Goal: Information Seeking & Learning: Find specific fact

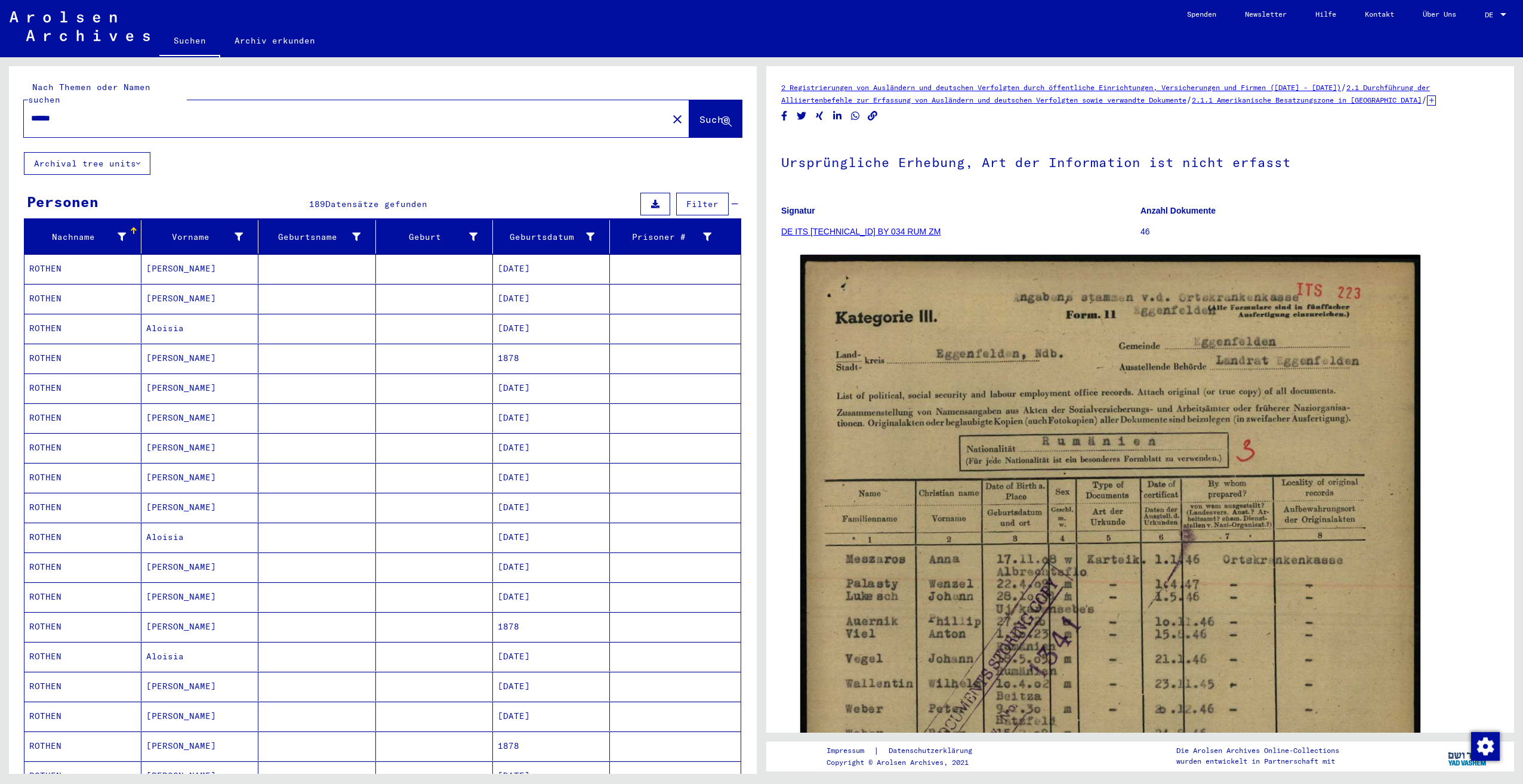
scroll to position [309, 0]
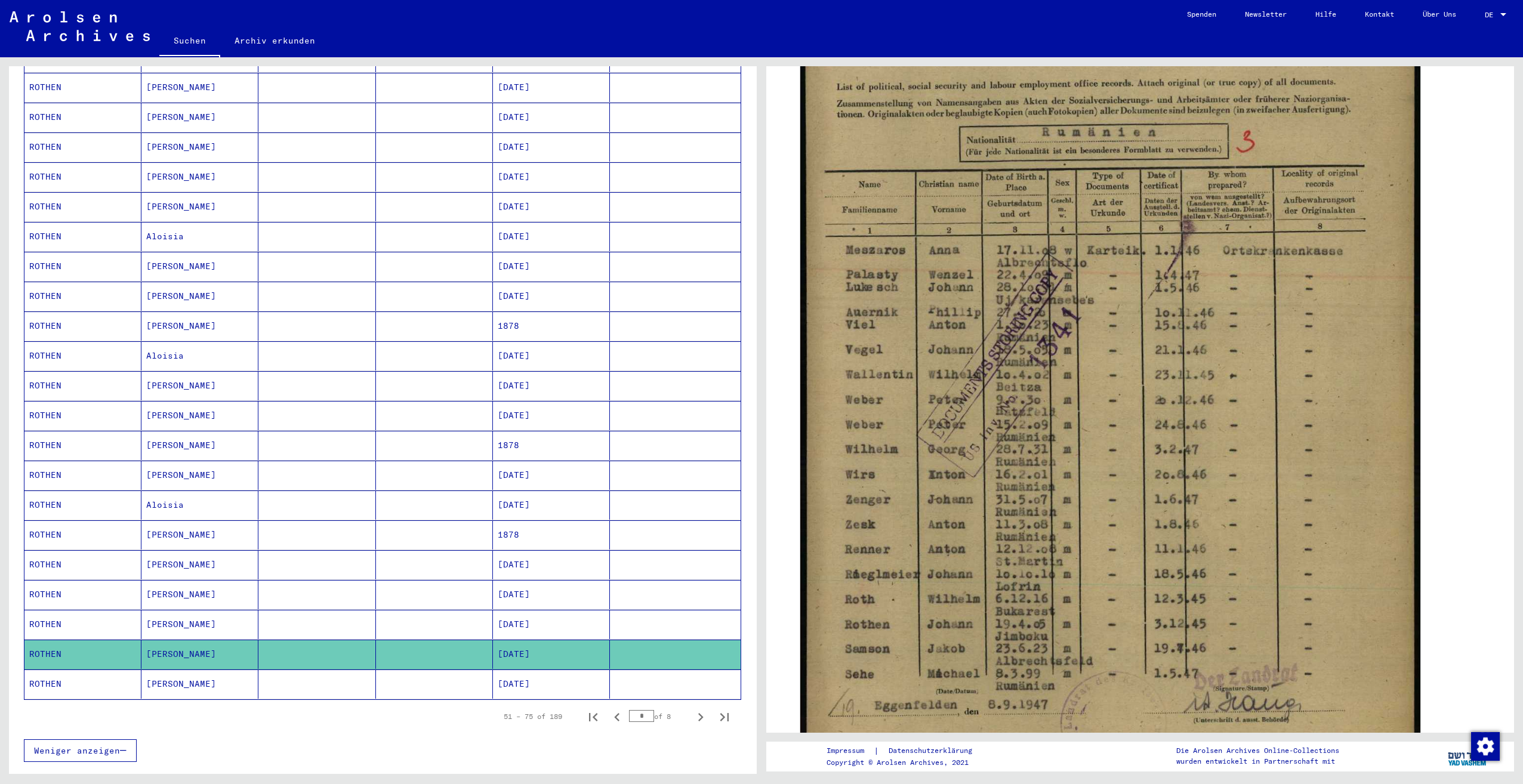
scroll to position [299, 0]
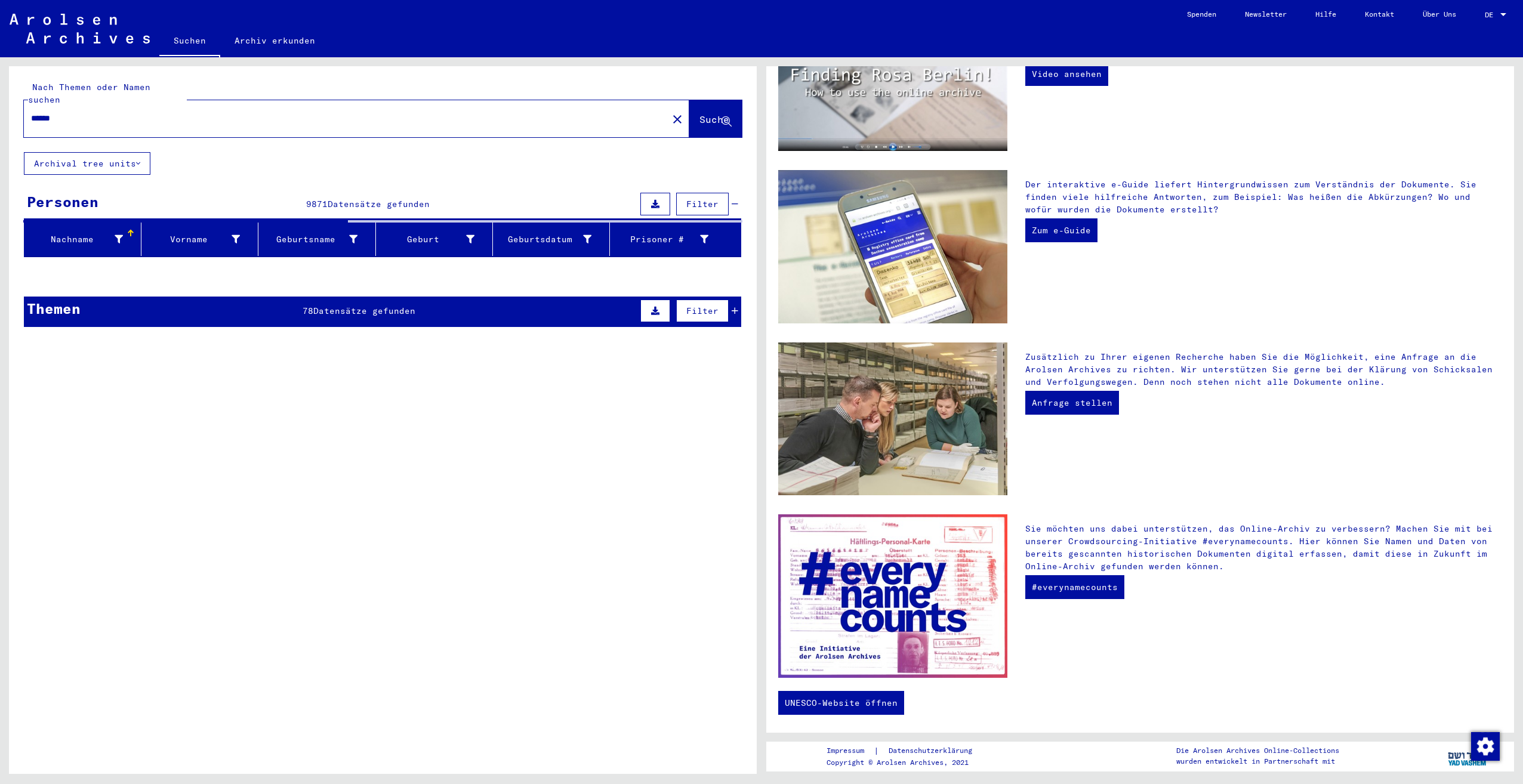
drag, startPoint x: 175, startPoint y: 102, endPoint x: 8, endPoint y: 98, distance: 167.0
click at [8, 98] on div "Nach Themen oder Namen suchen ****** close Suche Archival tree units Personen 9…" at bounding box center [381, 415] width 762 height 716
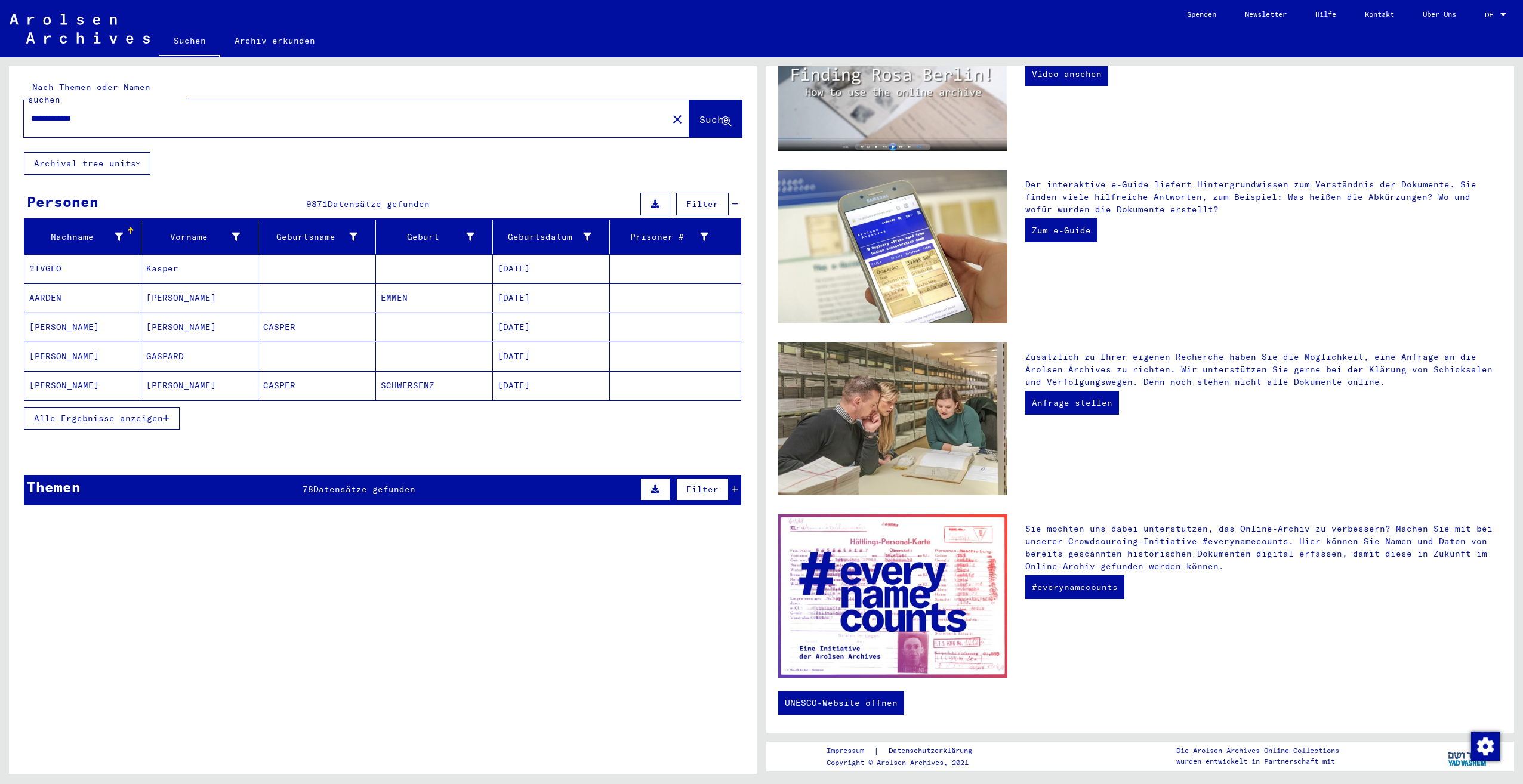
type input "**********"
click at [47, 286] on mat-cell "ROTHEN" at bounding box center [83, 298] width 117 height 28
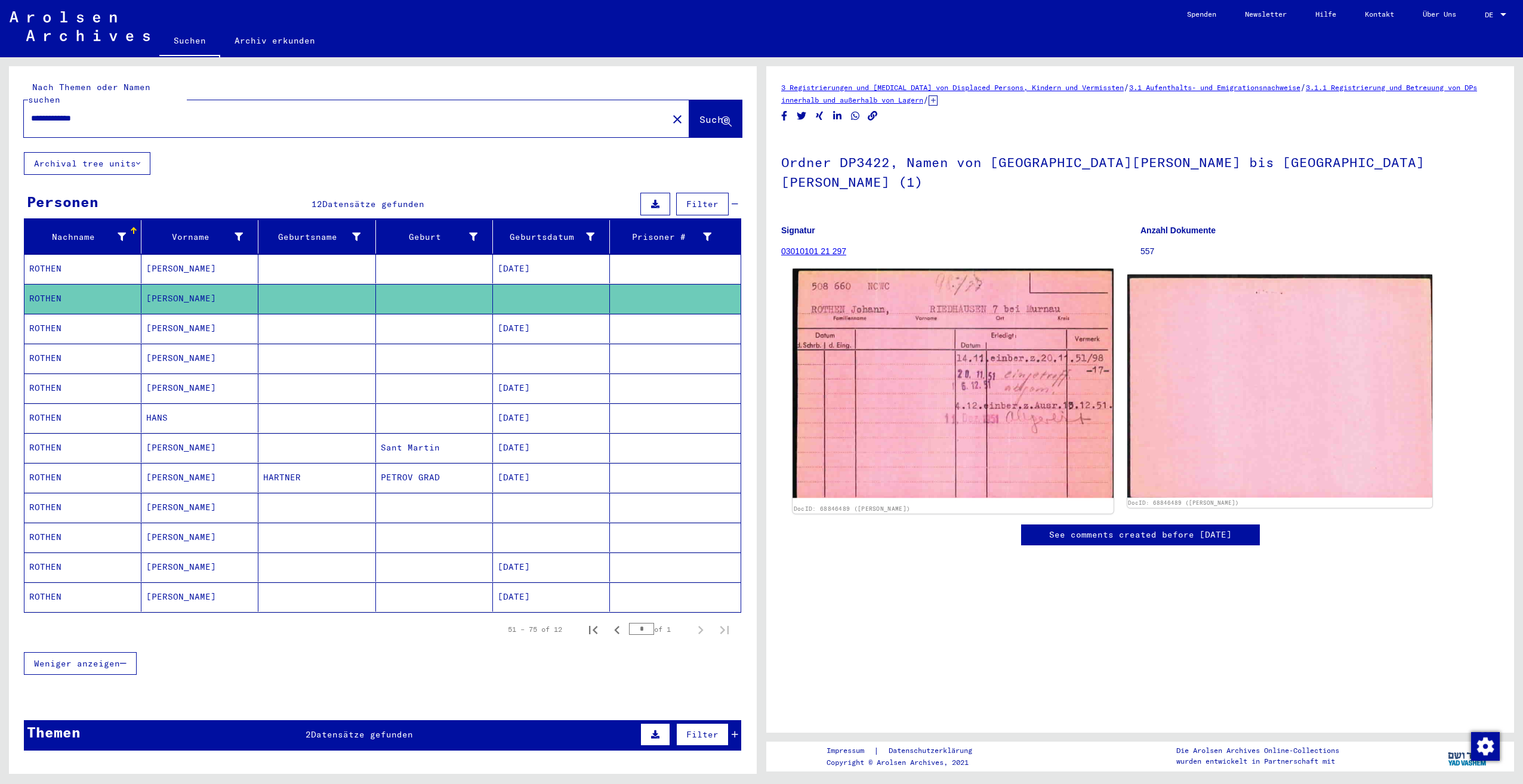
click at [877, 367] on img at bounding box center [953, 383] width 321 height 229
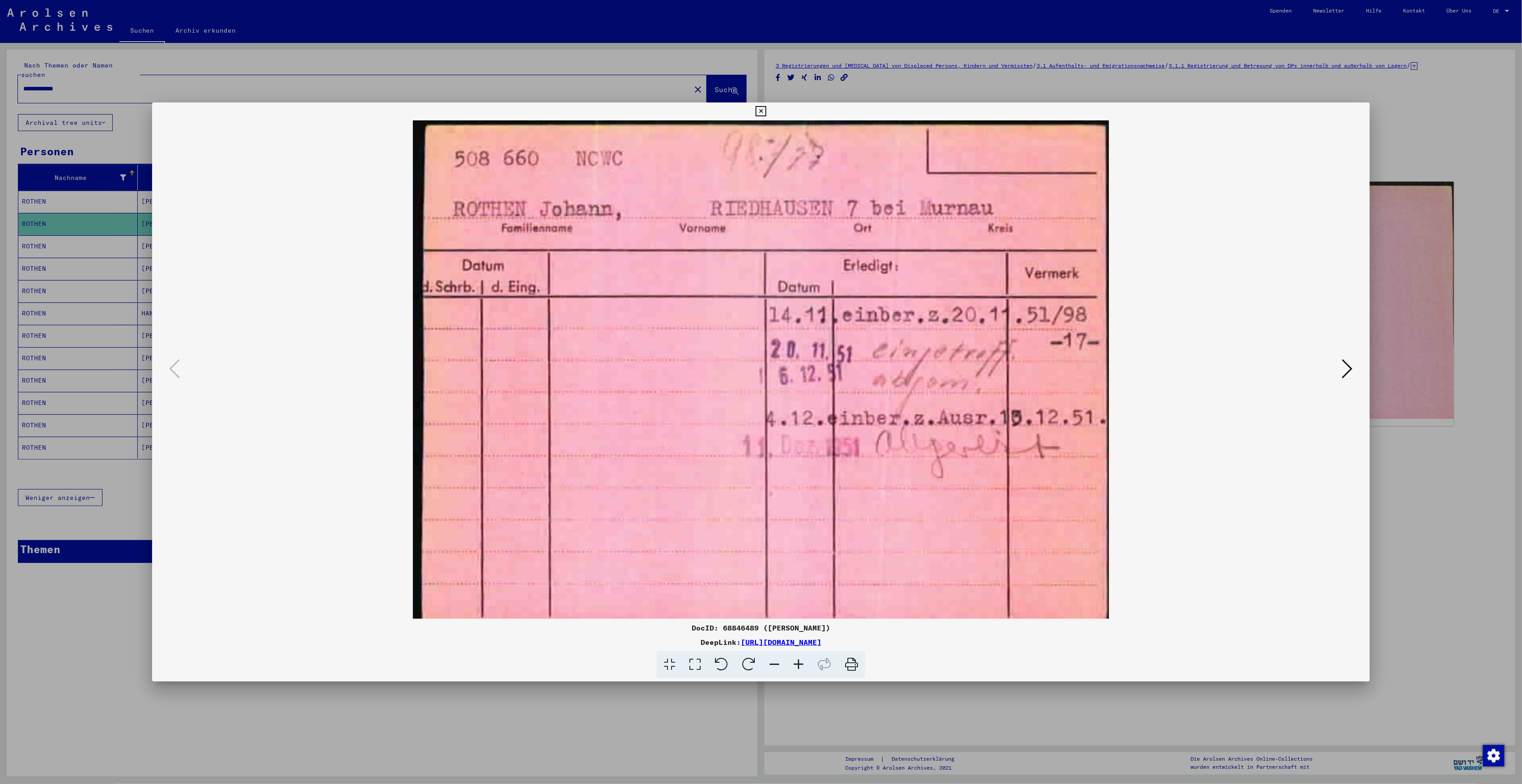
click at [1142, 126] on div at bounding box center [761, 392] width 1522 height 784
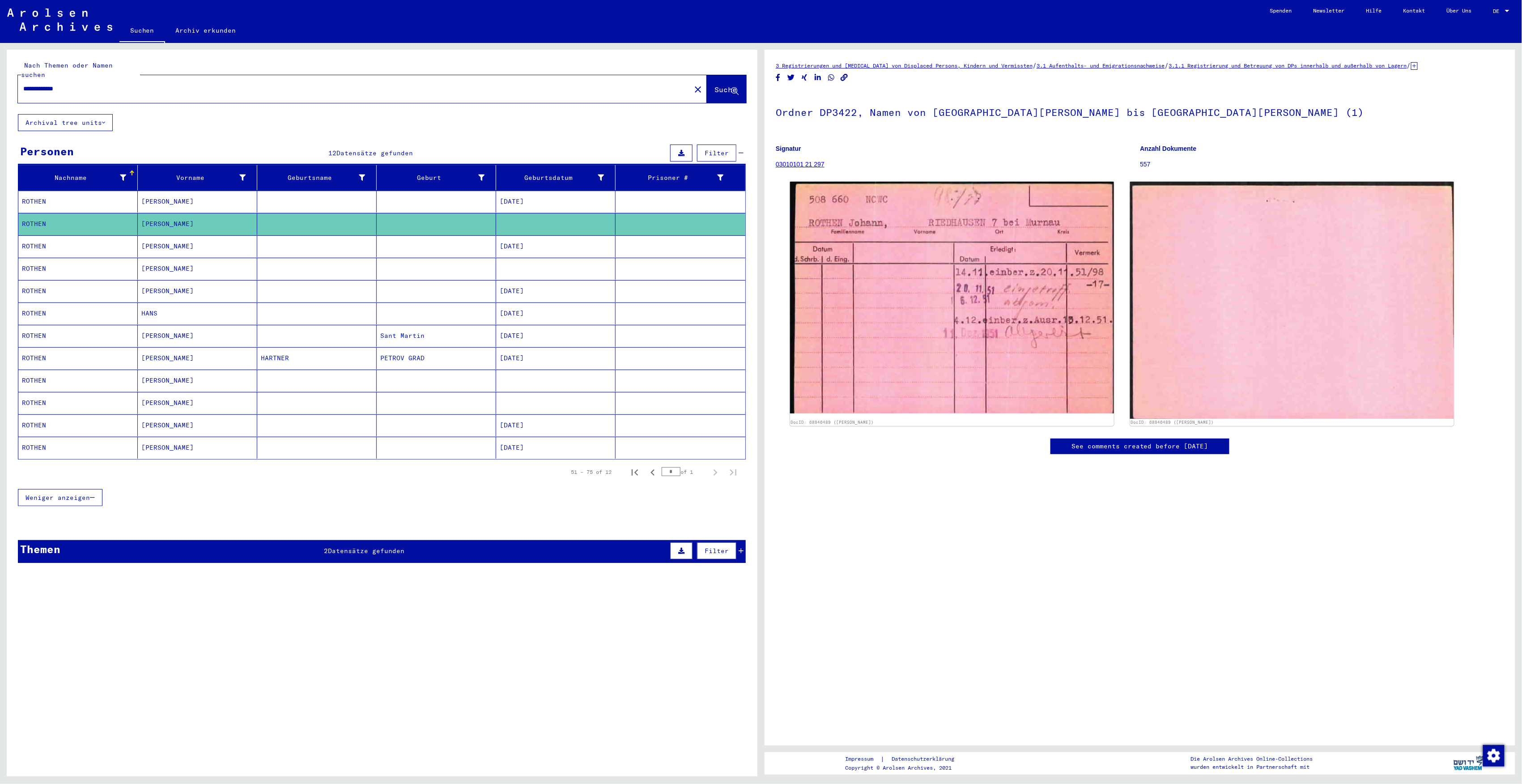
drag, startPoint x: 115, startPoint y: 80, endPoint x: -3, endPoint y: 61, distance: 119.5
click at [0, 61] on html "**********" at bounding box center [761, 392] width 1522 height 784
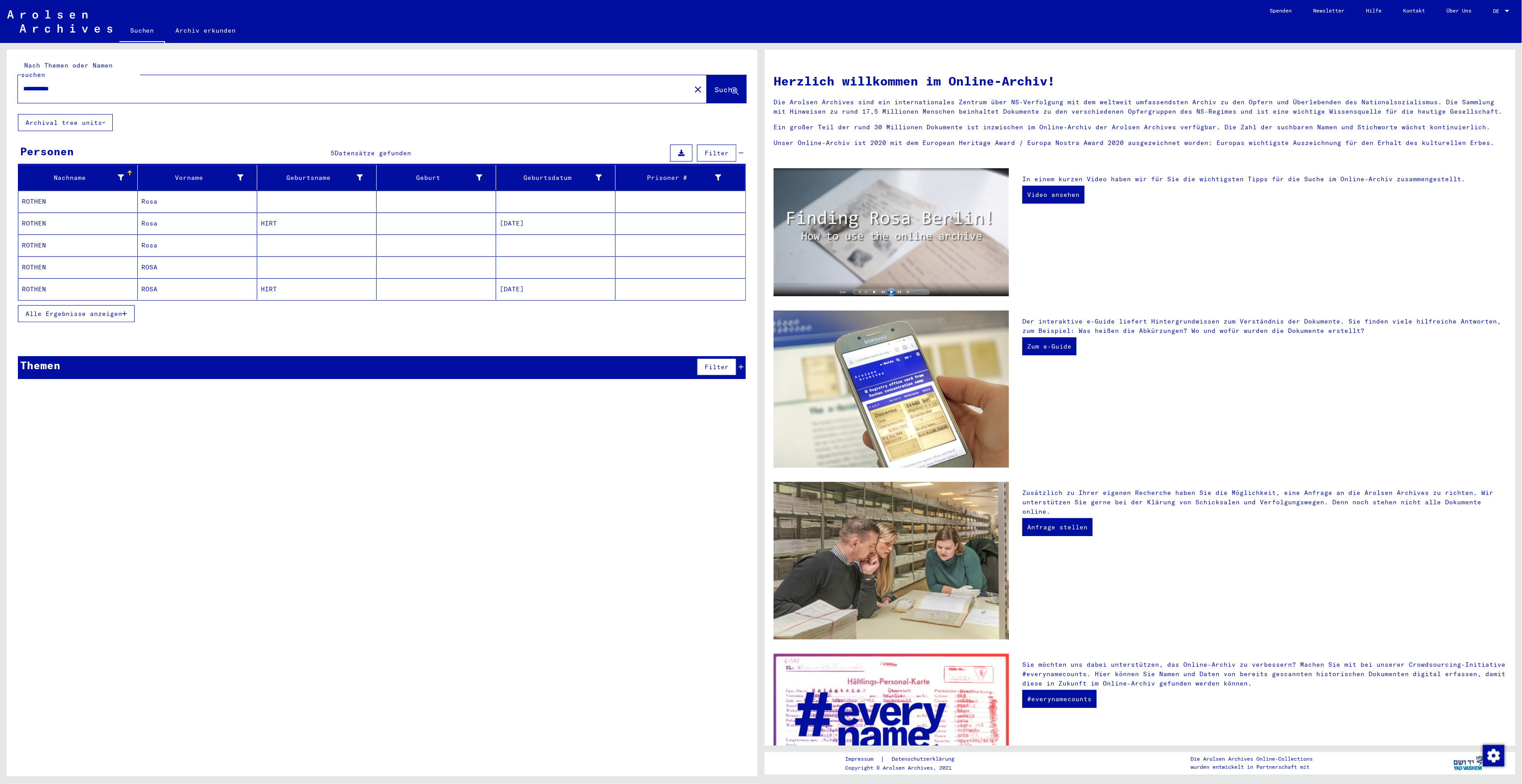
click at [45, 310] on span "Alle Ergebnisse anzeigen" at bounding box center [74, 314] width 97 height 8
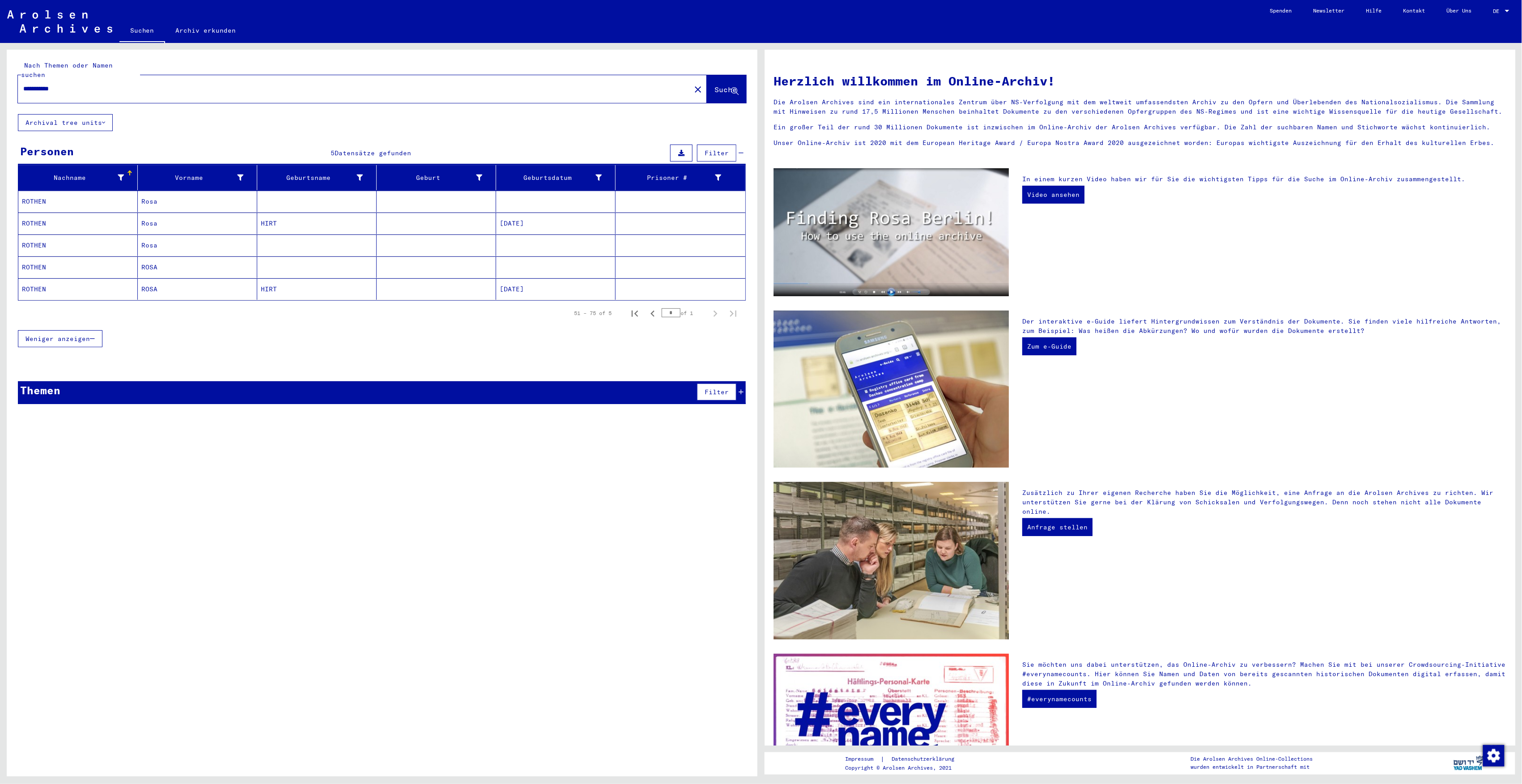
click at [38, 191] on mat-cell "ROTHEN" at bounding box center [78, 201] width 119 height 21
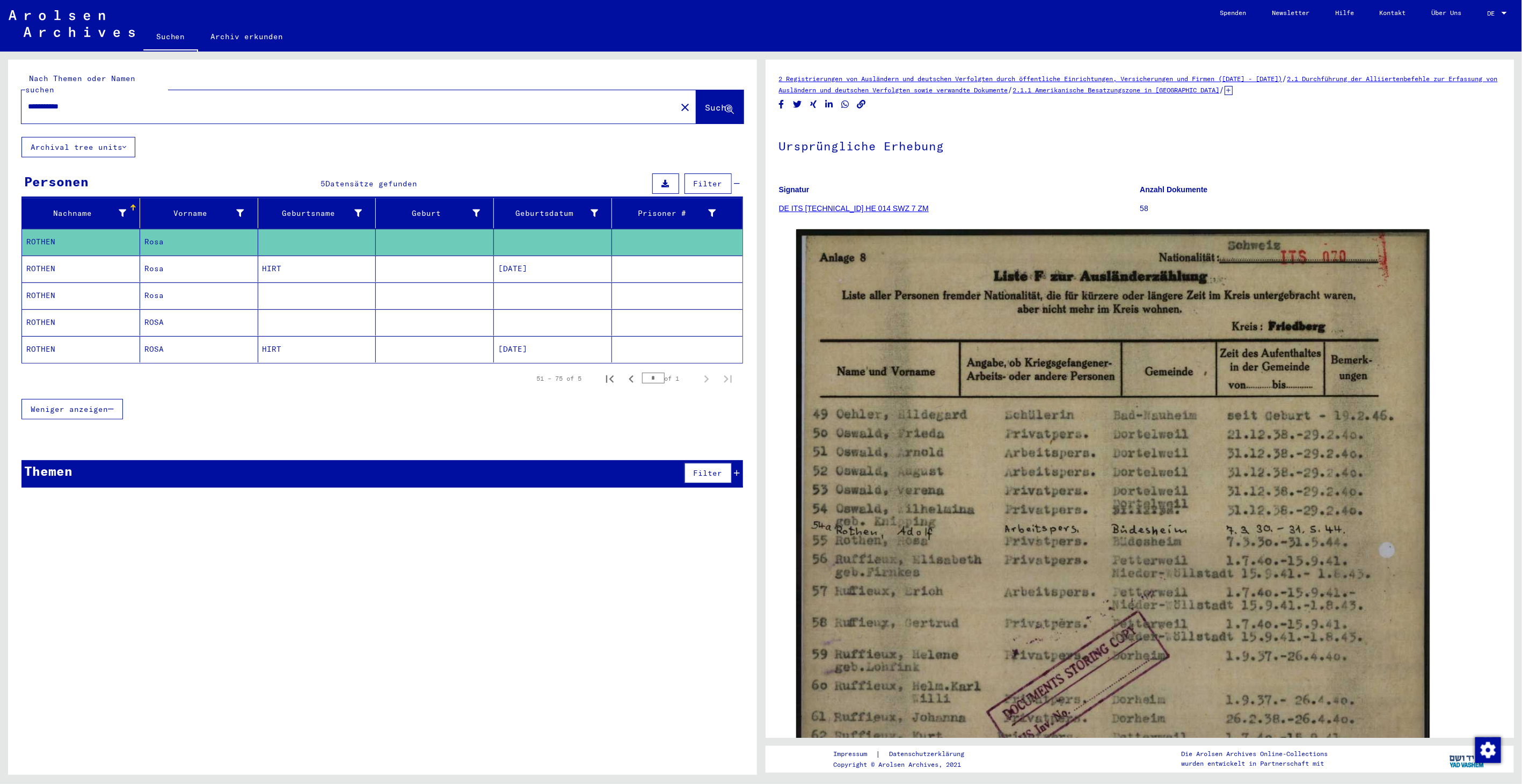
click at [30, 286] on mat-cell "ROTHEN" at bounding box center [81, 295] width 118 height 26
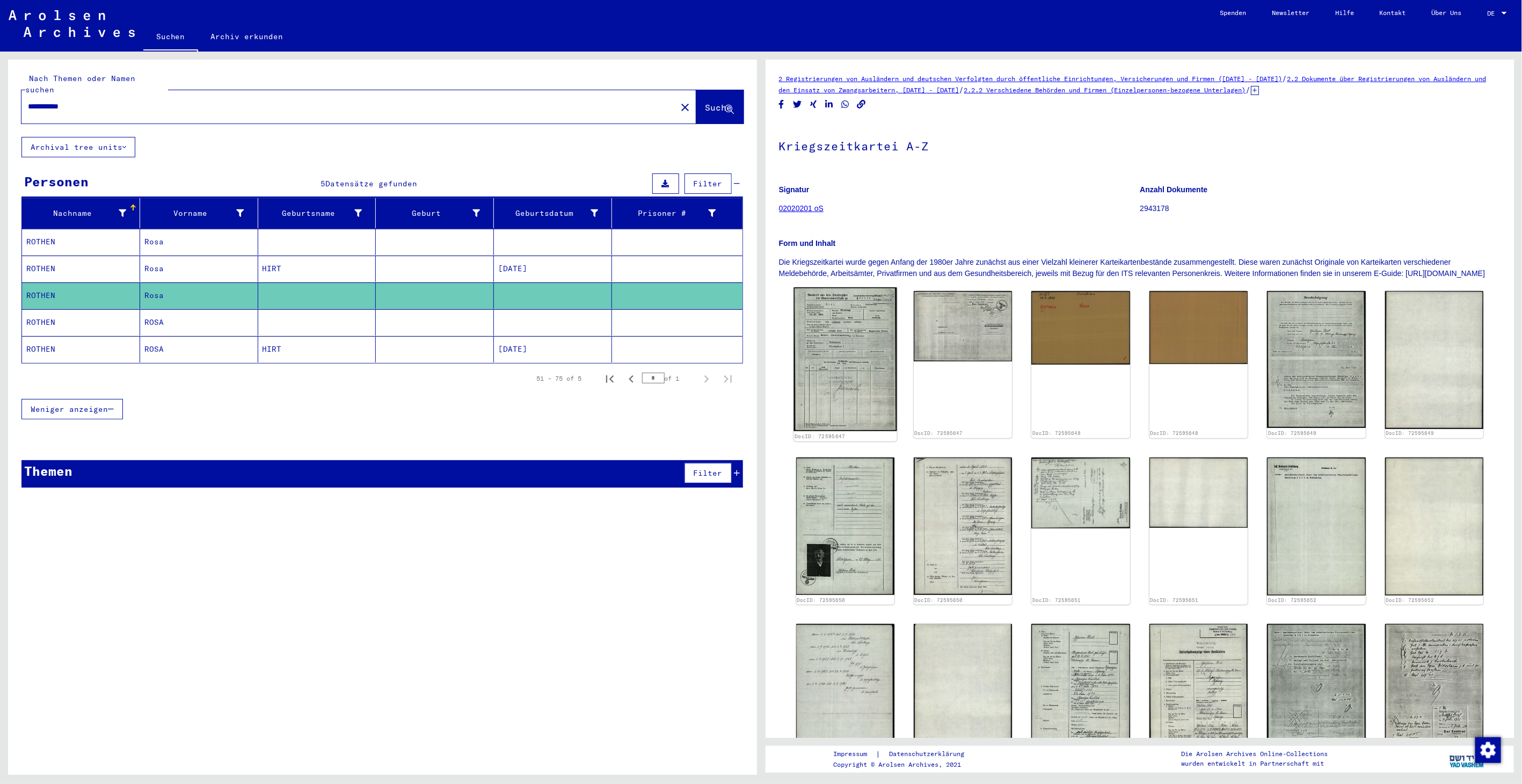
click at [851, 393] on img at bounding box center [845, 359] width 103 height 144
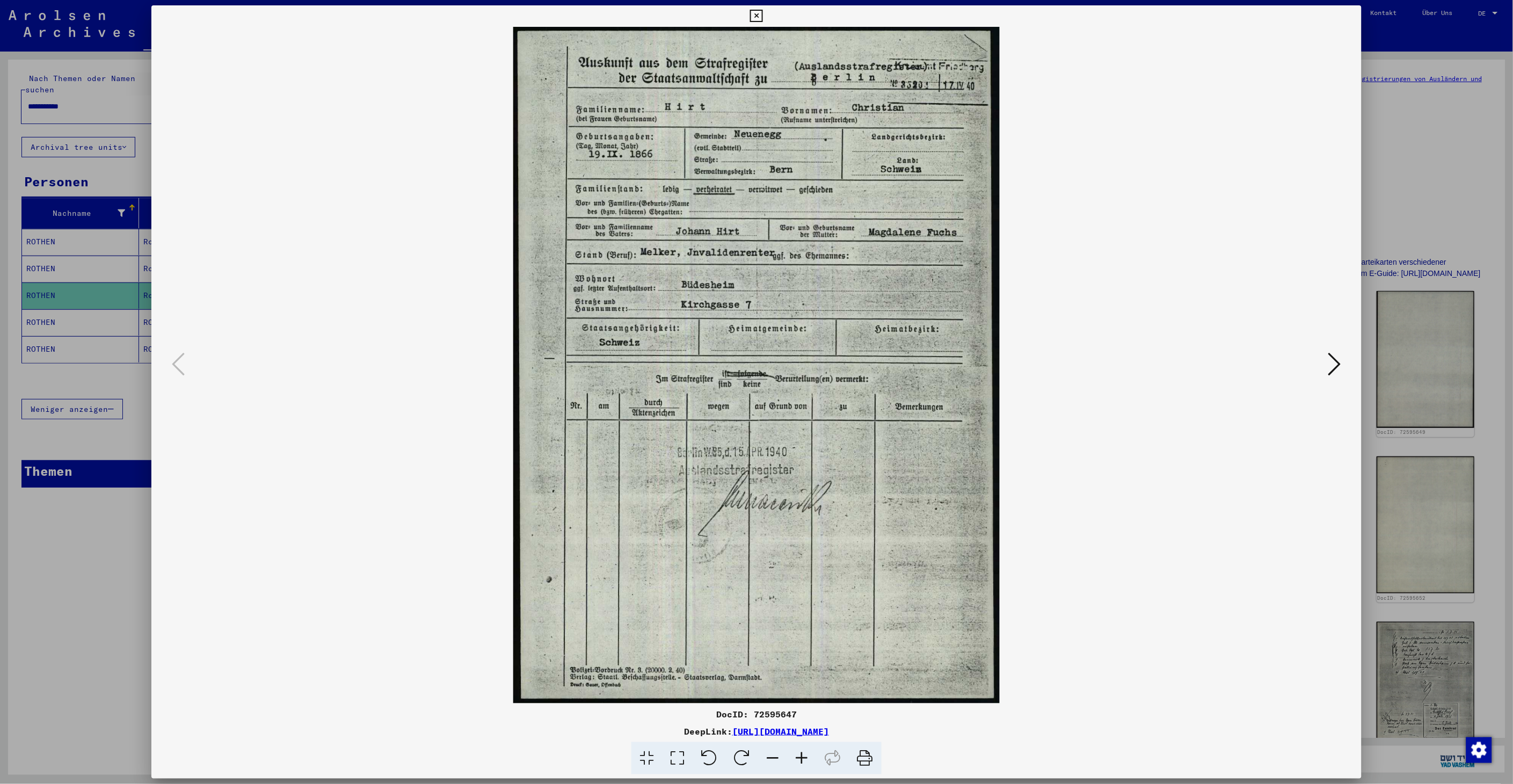
click at [1335, 369] on icon at bounding box center [1334, 364] width 13 height 26
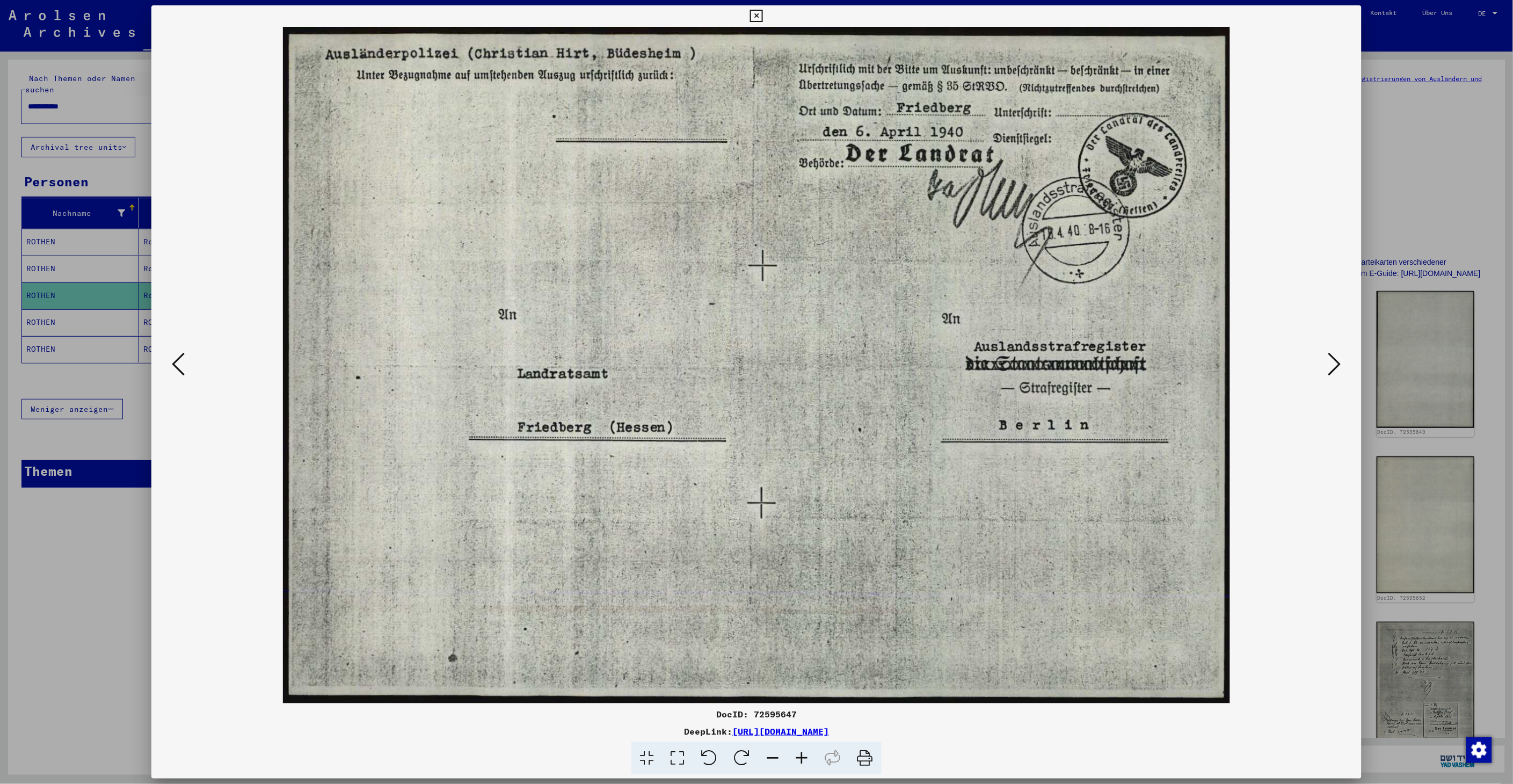
click at [1335, 369] on icon at bounding box center [1334, 364] width 13 height 26
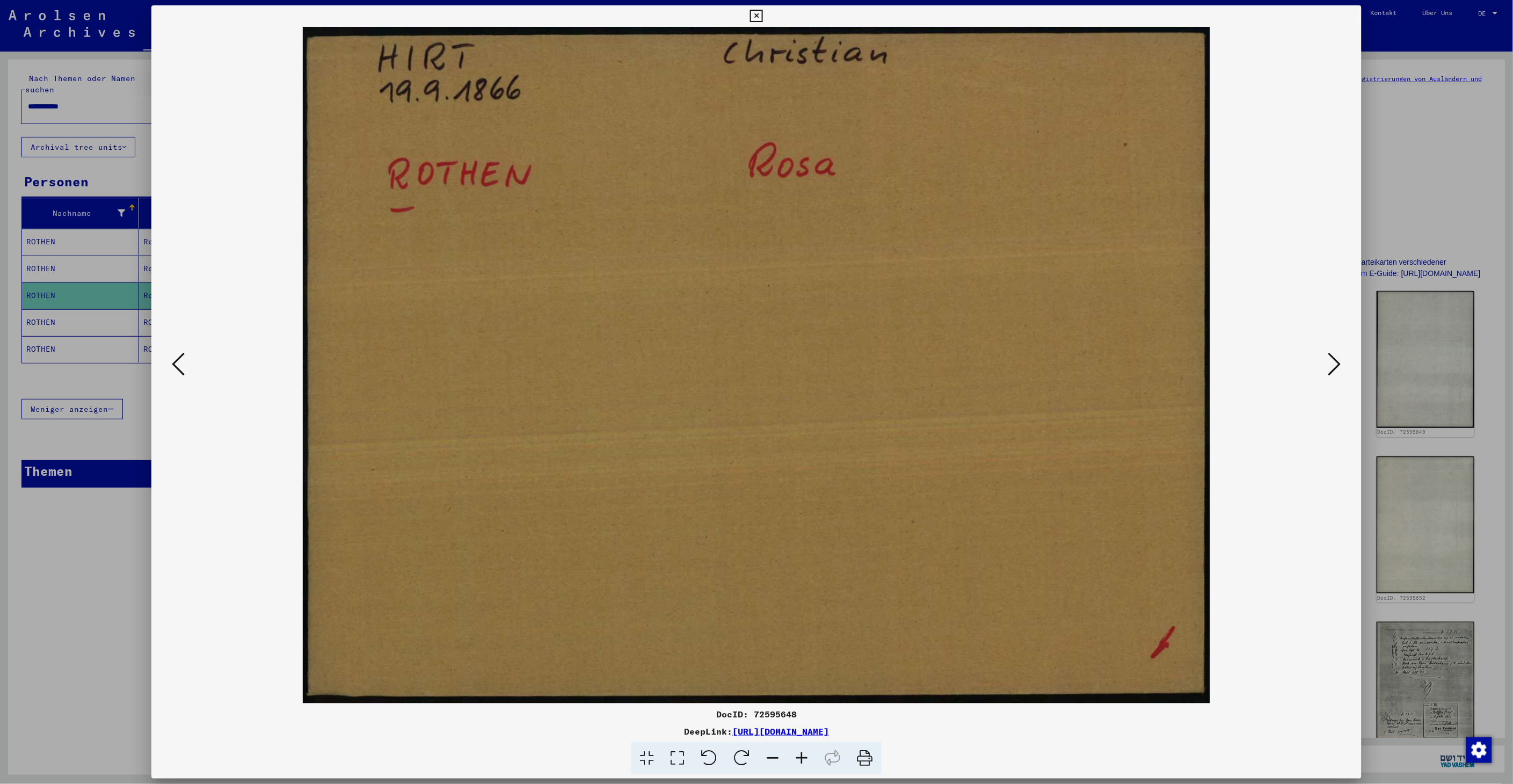
click at [172, 362] on icon at bounding box center [178, 364] width 13 height 26
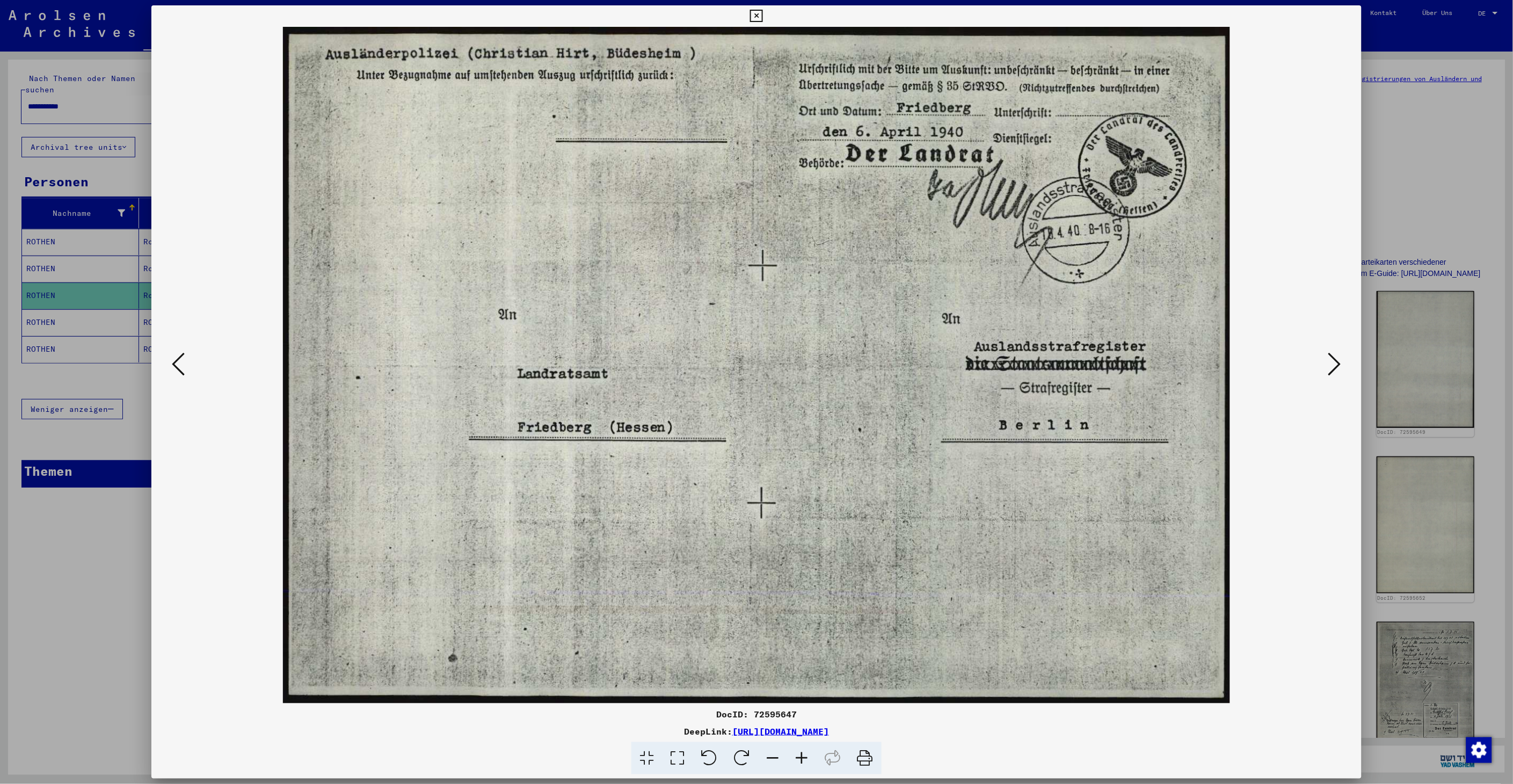
click at [172, 362] on icon at bounding box center [178, 364] width 13 height 26
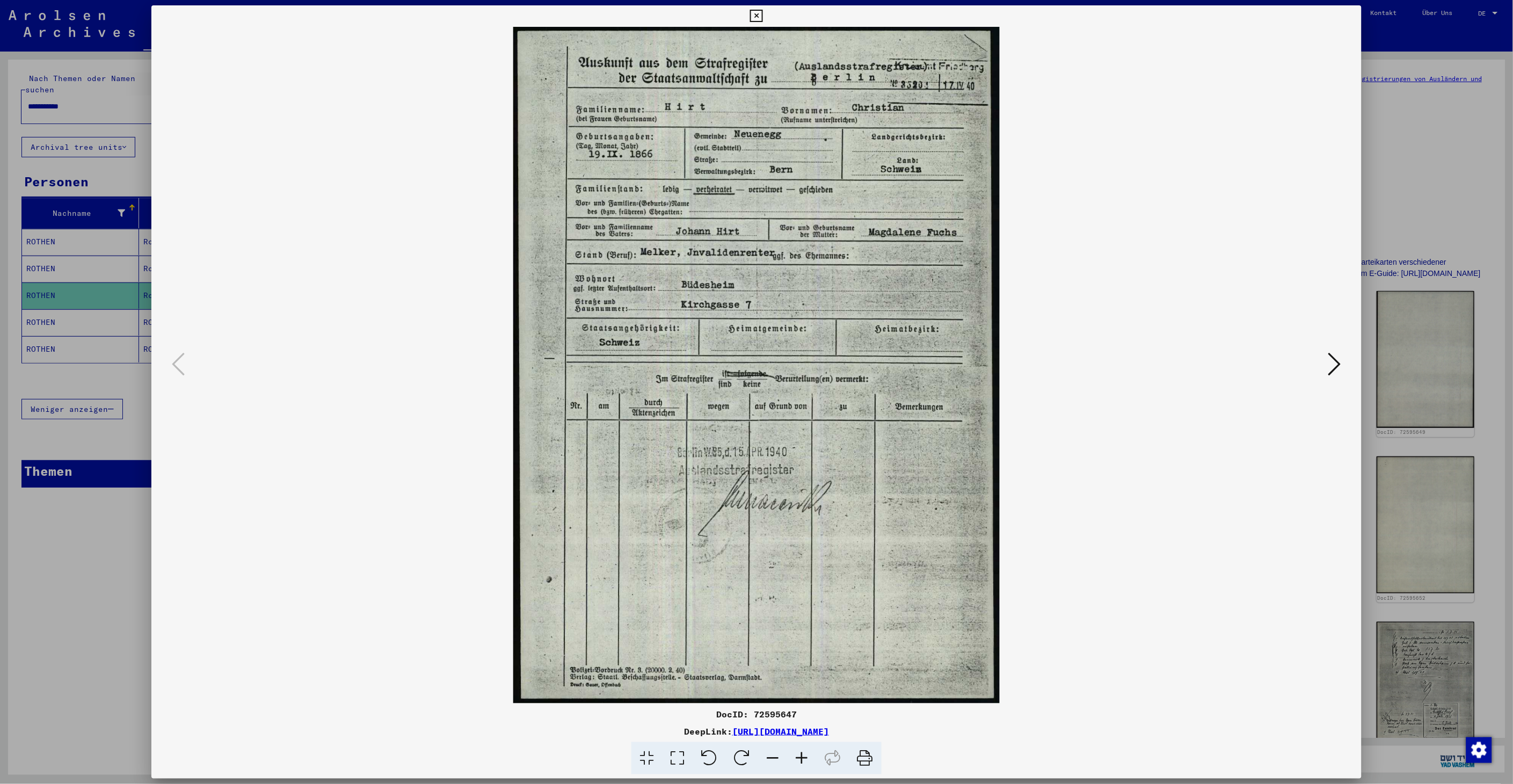
click at [1339, 369] on icon at bounding box center [1334, 364] width 13 height 26
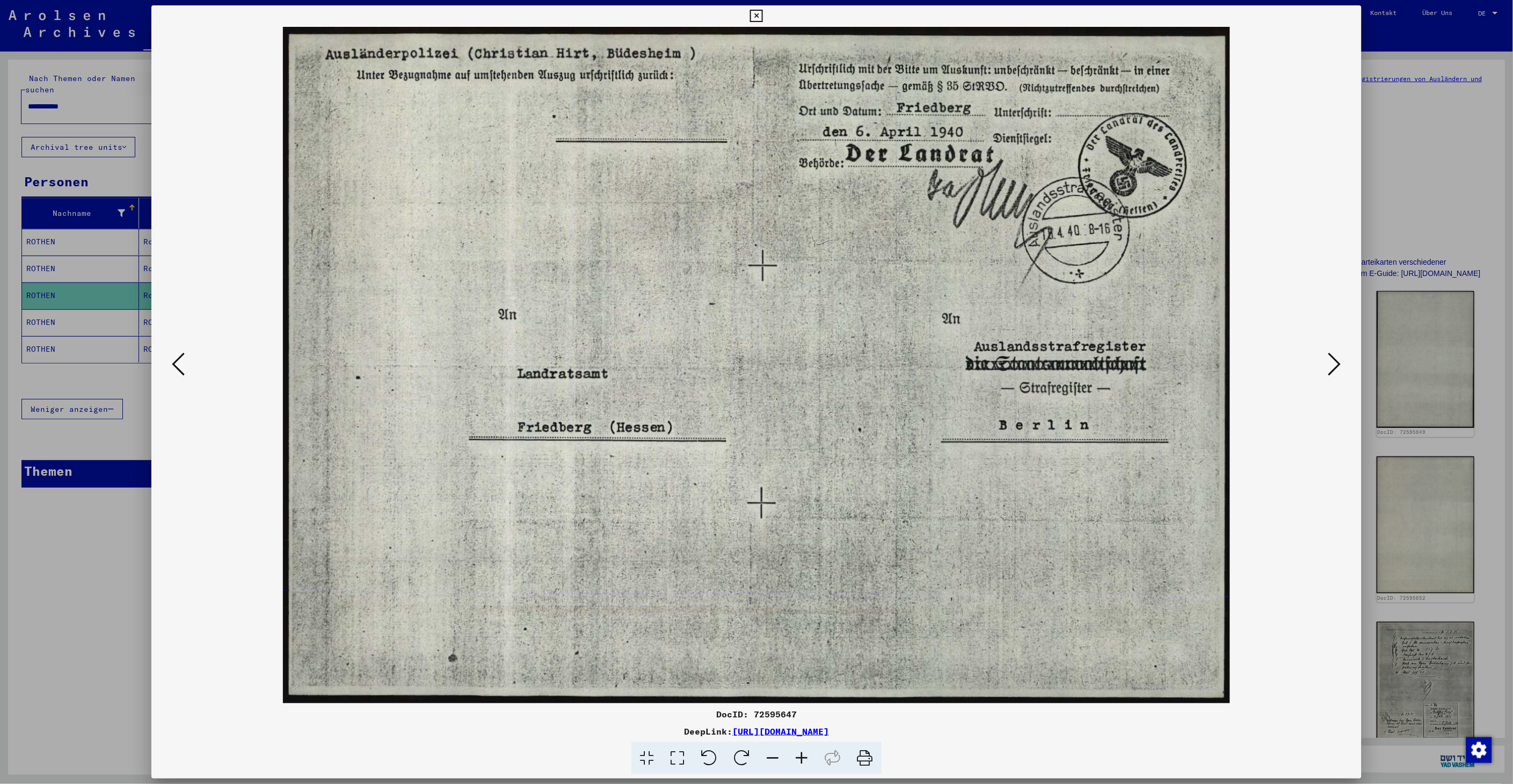
click at [1339, 369] on icon at bounding box center [1334, 364] width 13 height 26
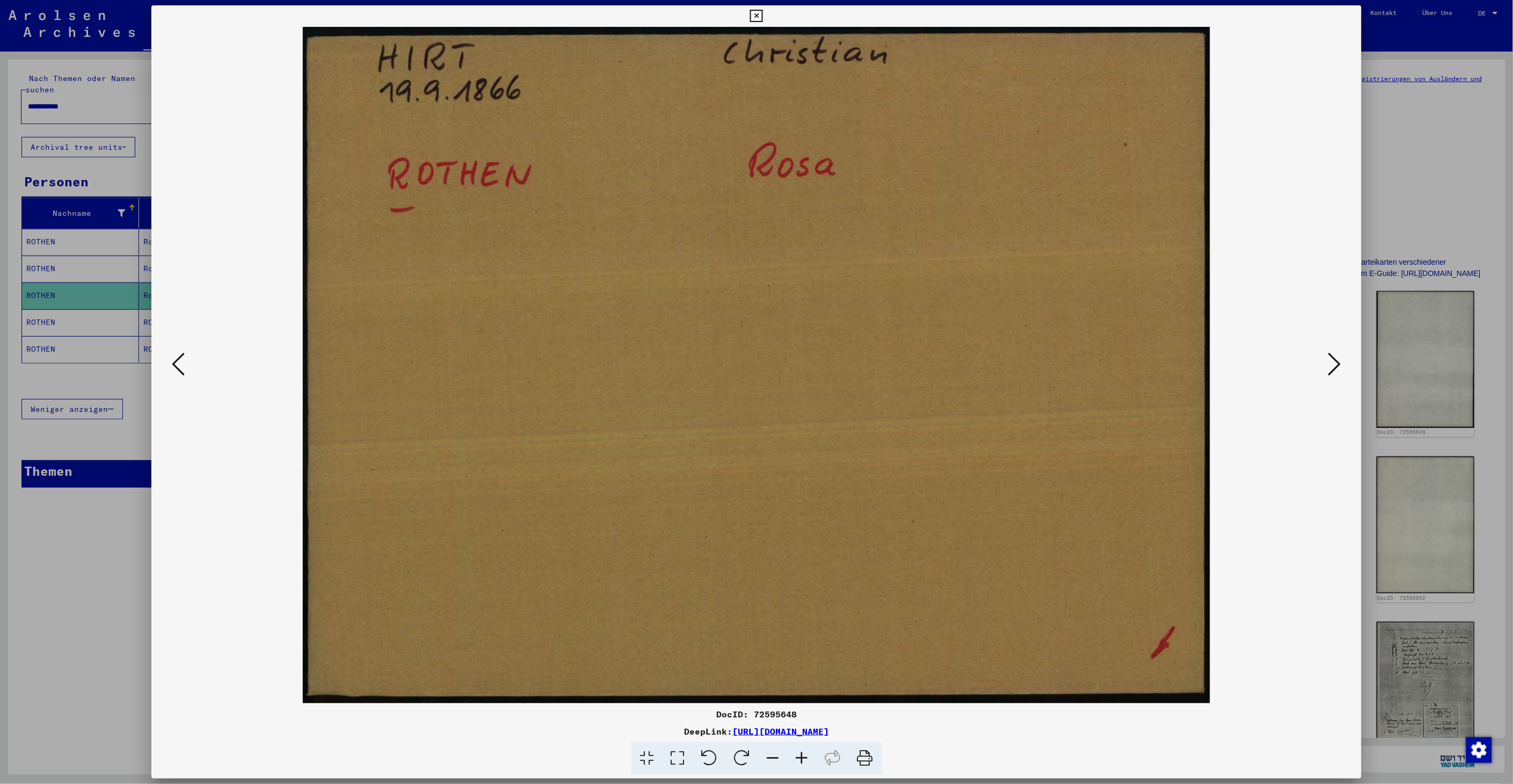
click at [1339, 369] on icon at bounding box center [1334, 364] width 13 height 26
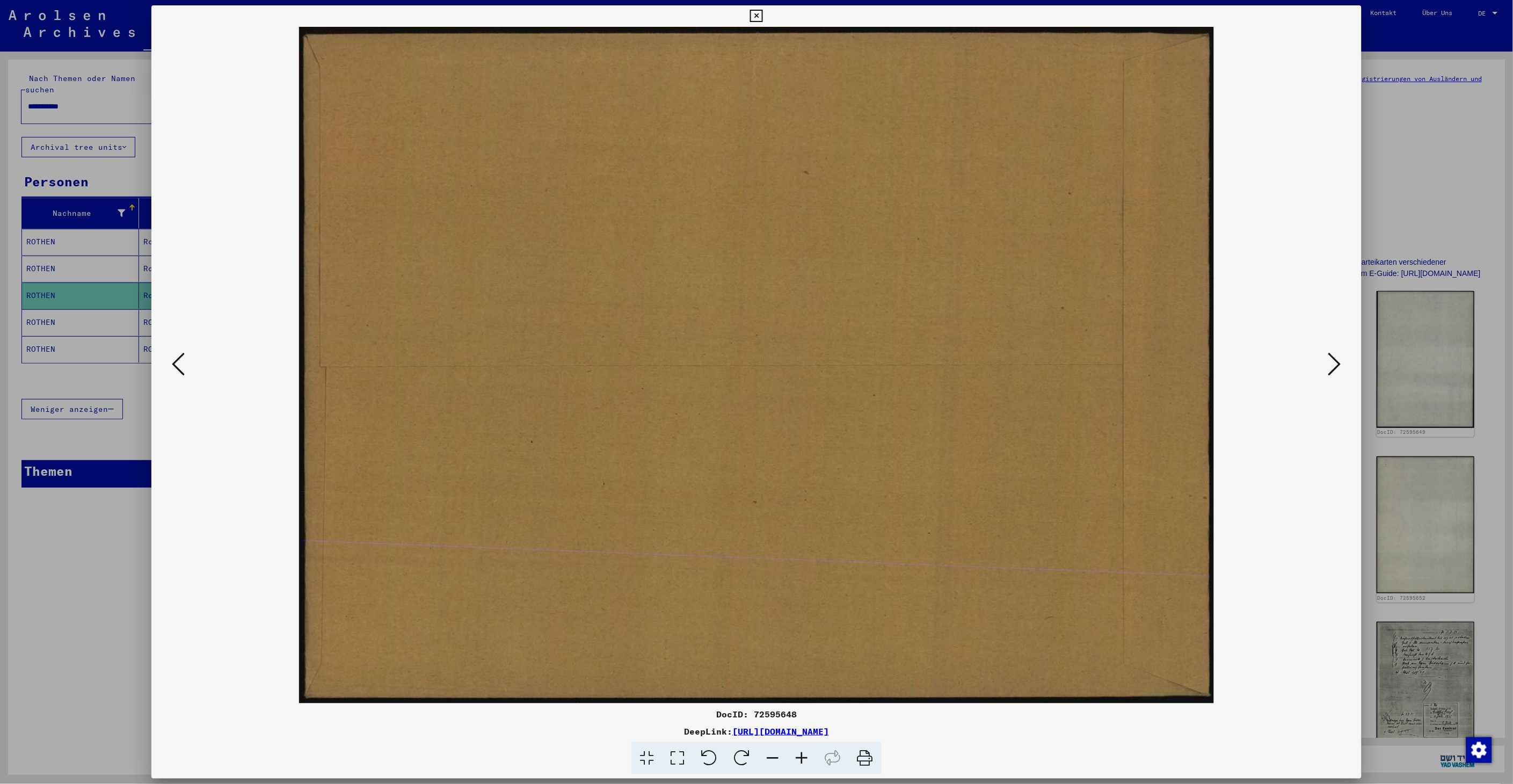
click at [1339, 369] on icon at bounding box center [1334, 364] width 13 height 26
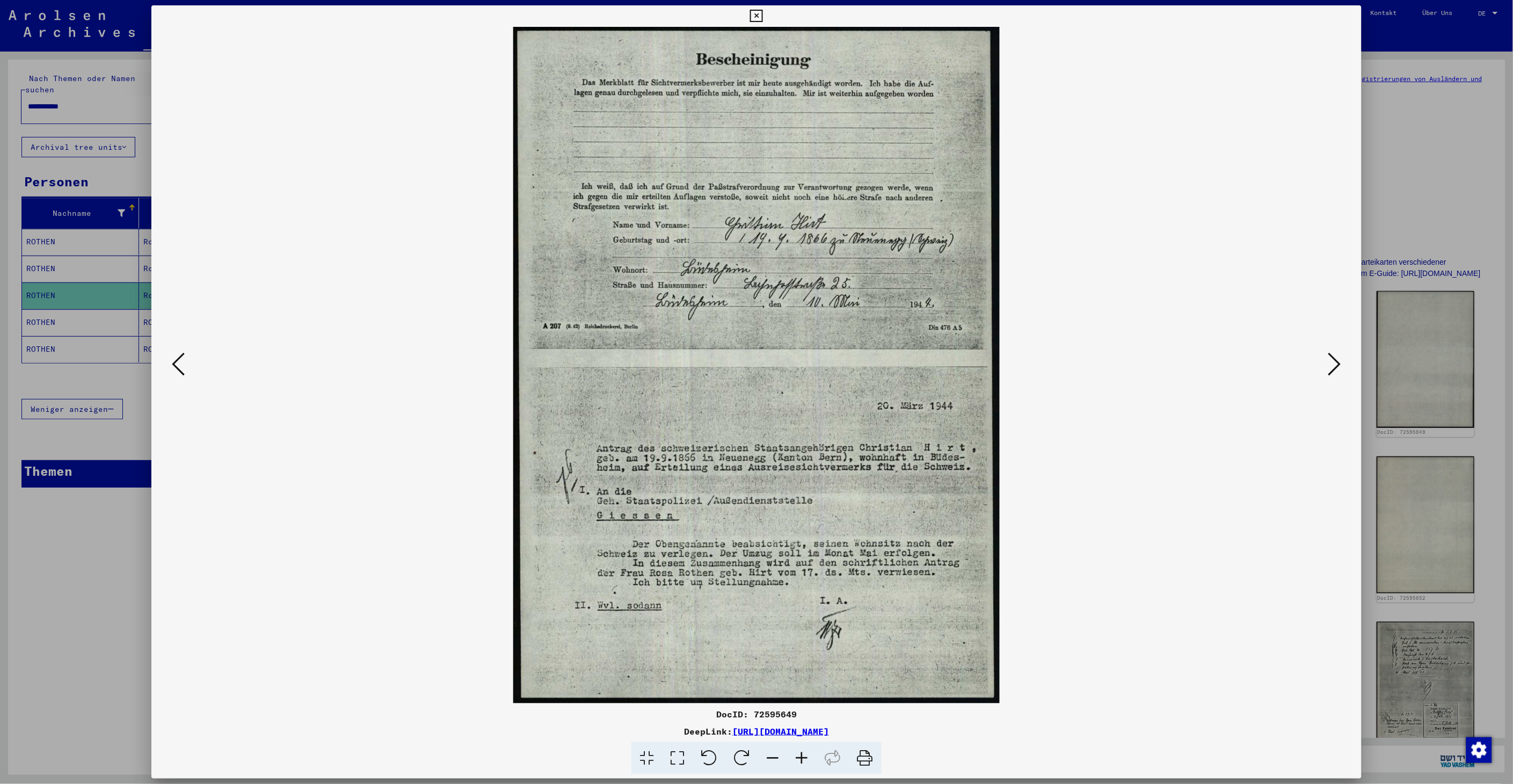
click at [1338, 369] on icon at bounding box center [1334, 364] width 13 height 26
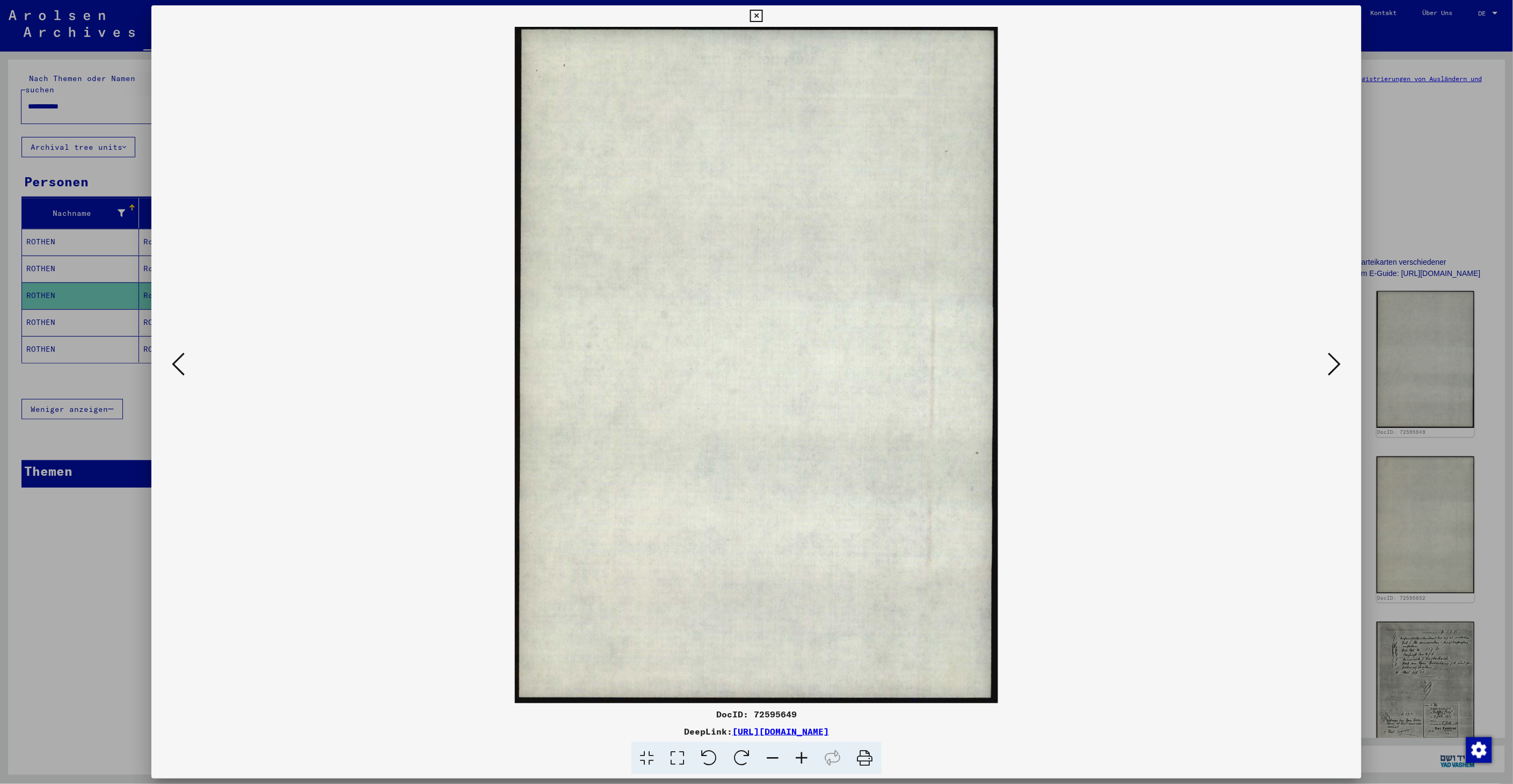
click at [1338, 369] on icon at bounding box center [1334, 364] width 13 height 26
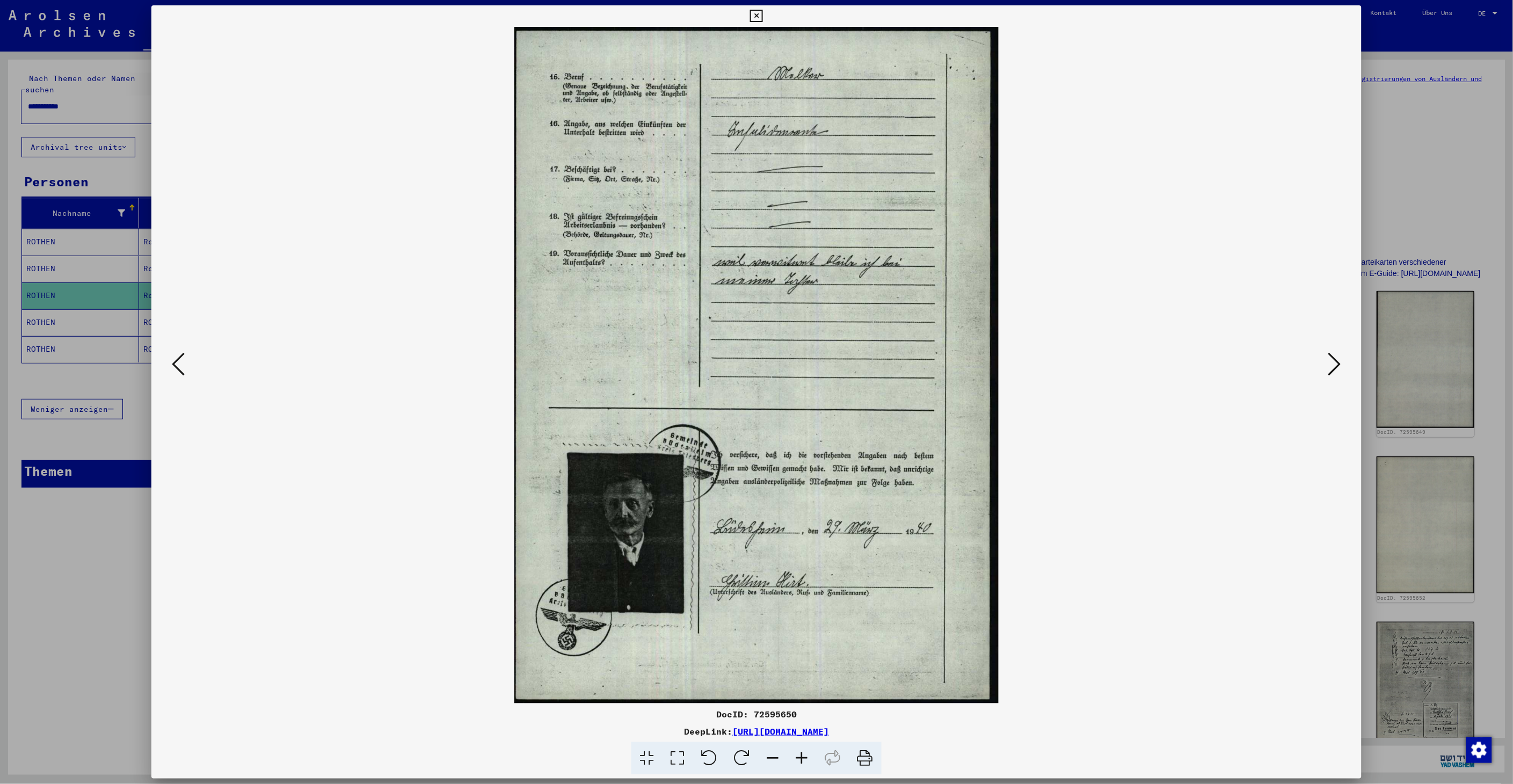
click at [1338, 369] on icon at bounding box center [1334, 364] width 13 height 26
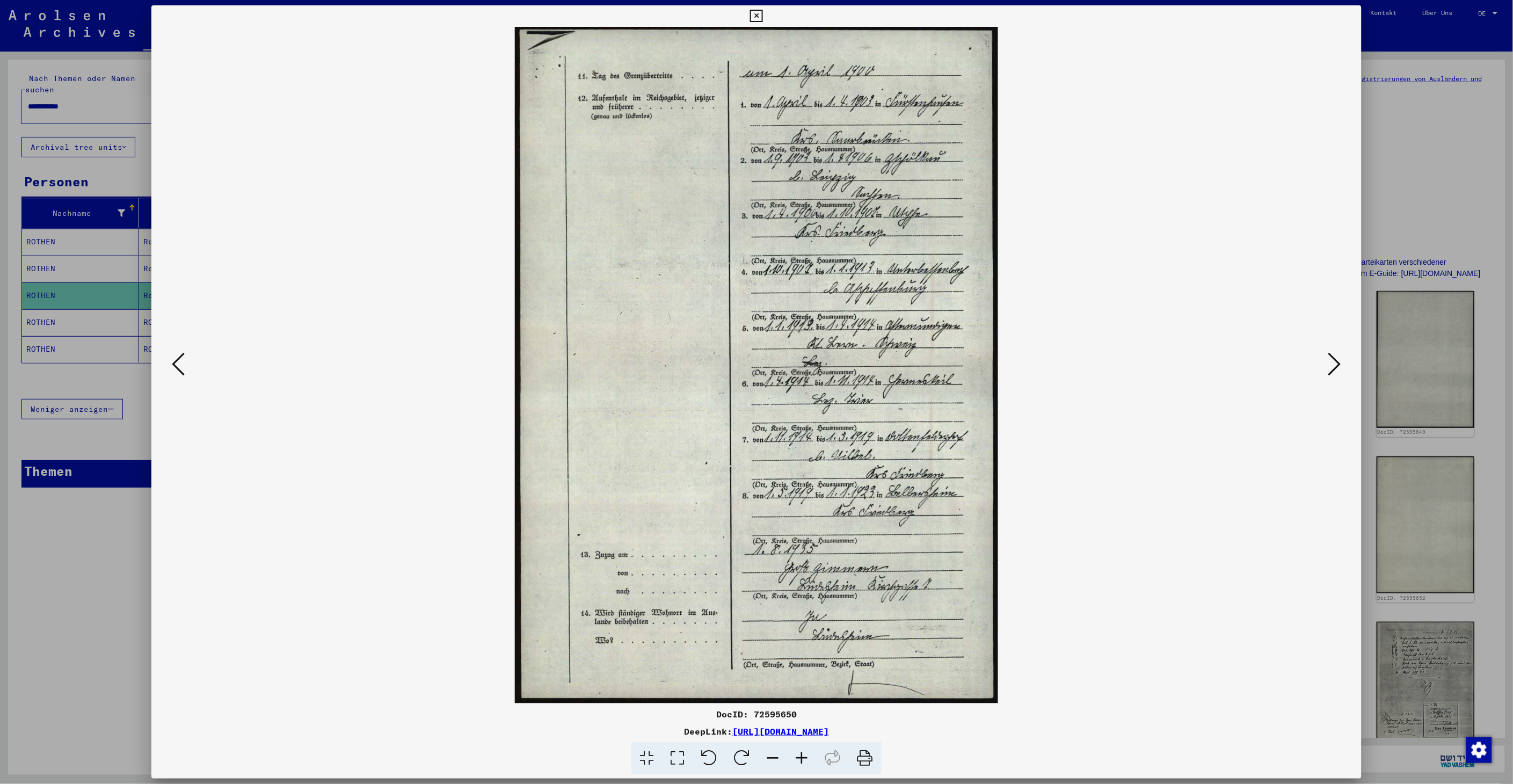
click at [1338, 369] on icon at bounding box center [1334, 364] width 13 height 26
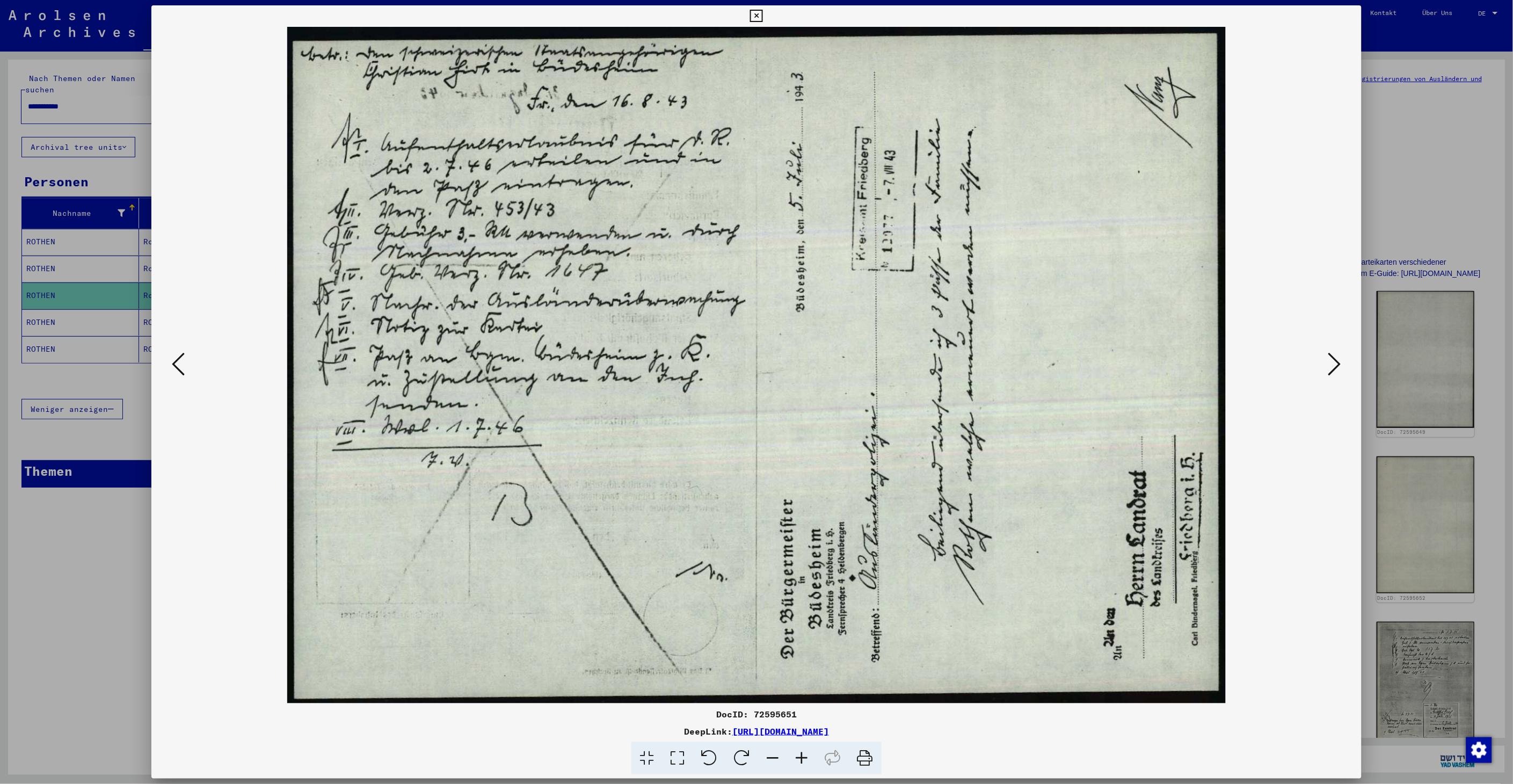
click at [1336, 369] on icon at bounding box center [1334, 364] width 13 height 26
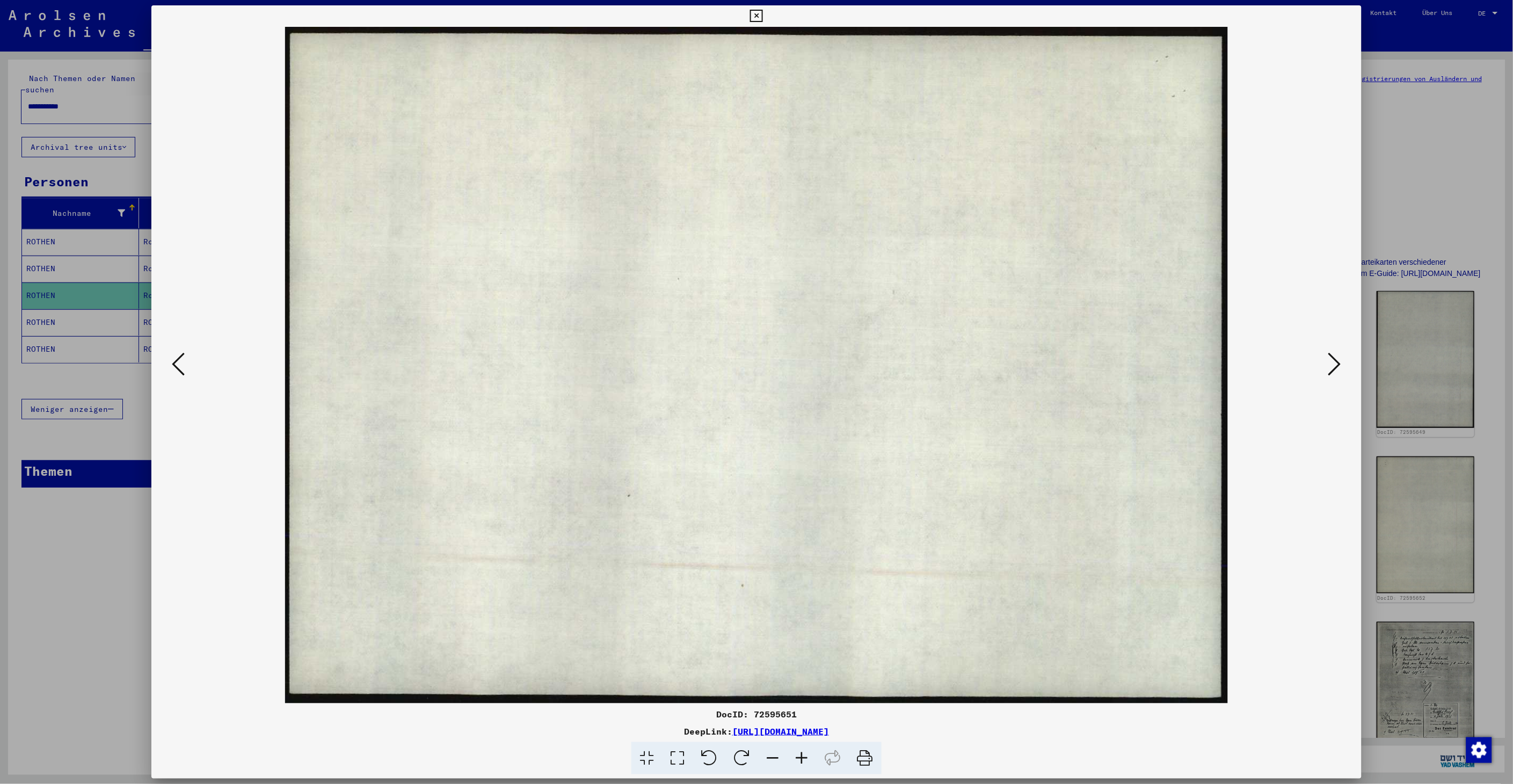
click at [1336, 369] on icon at bounding box center [1334, 364] width 13 height 26
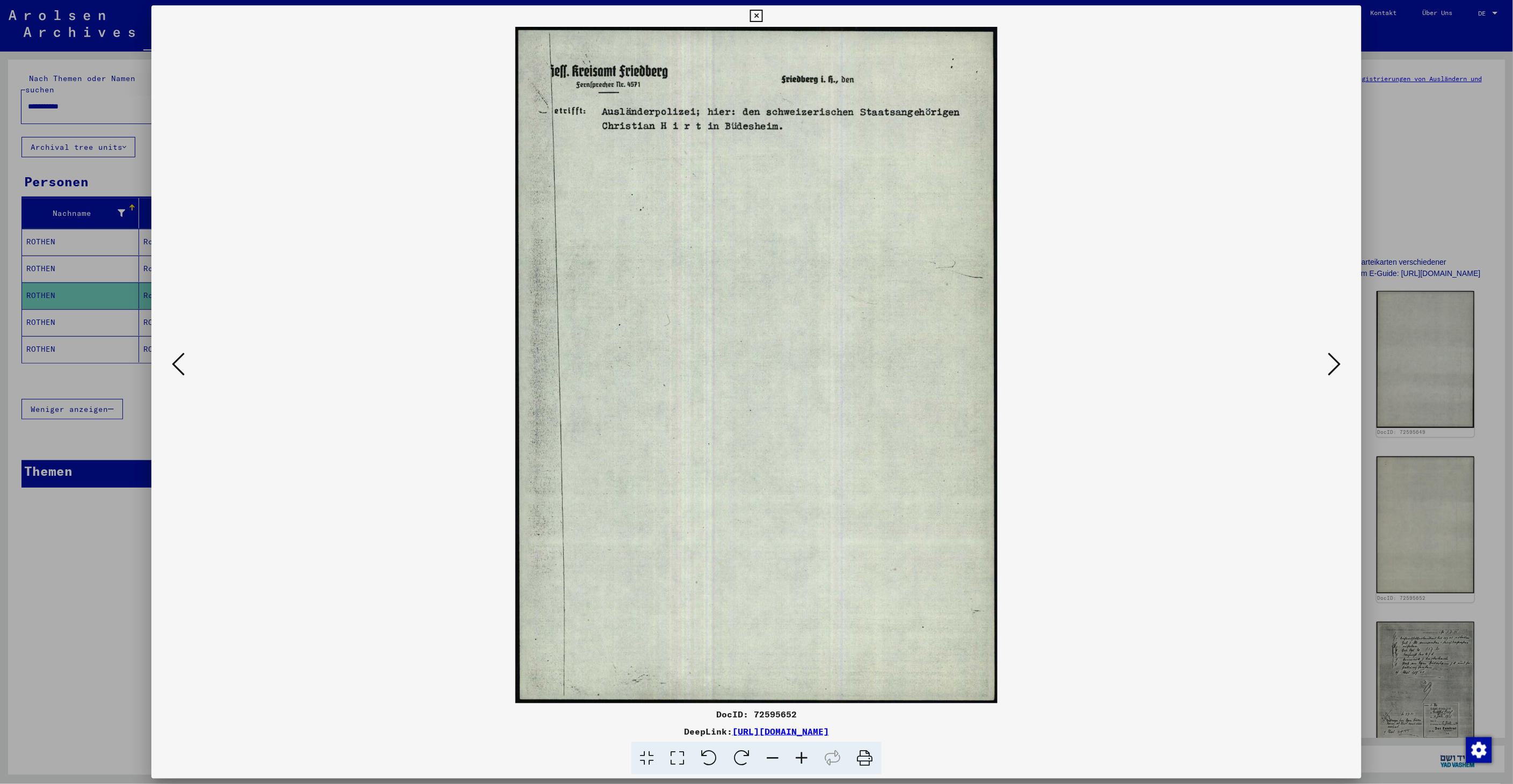
click at [1336, 369] on icon at bounding box center [1334, 364] width 13 height 26
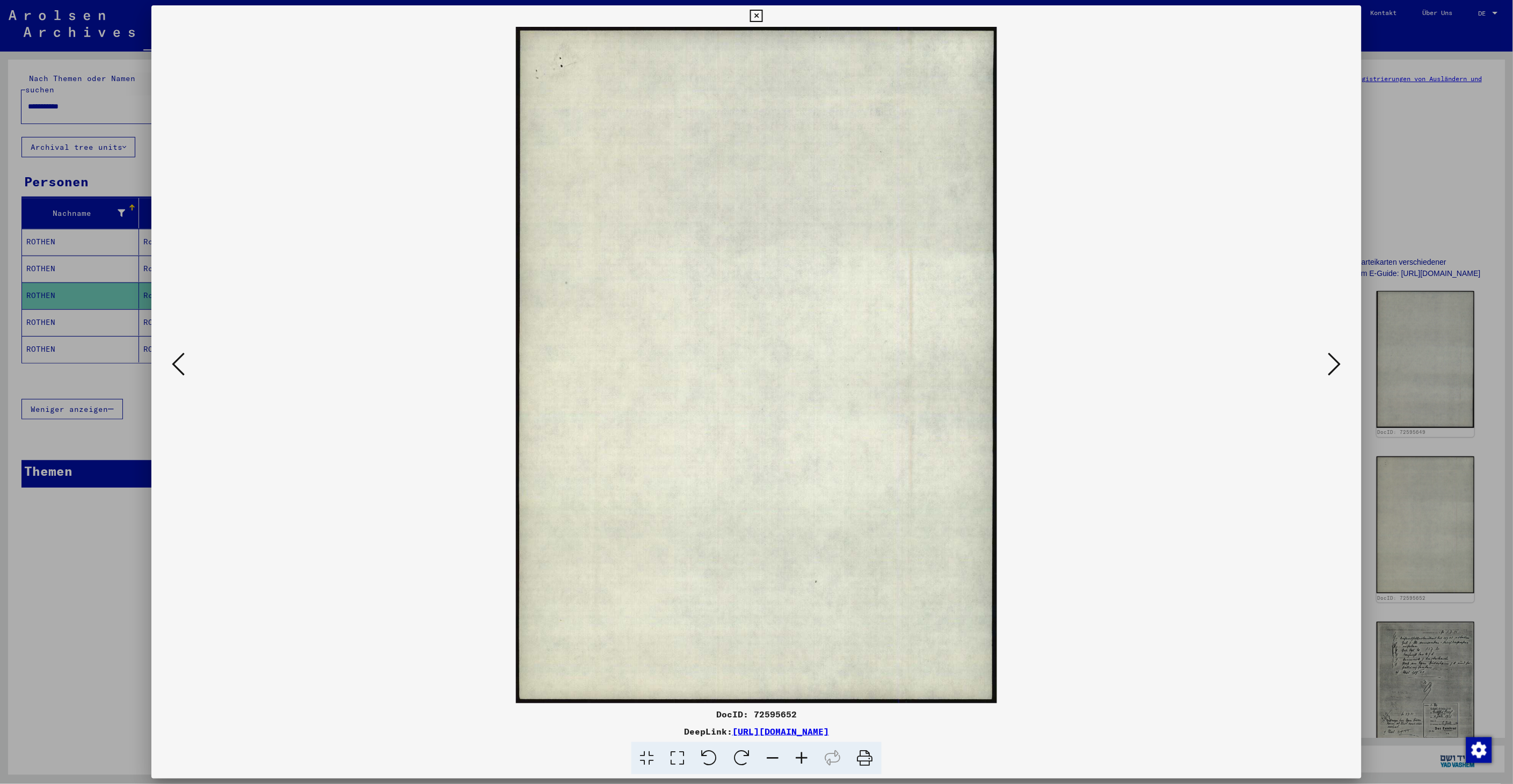
click at [1336, 369] on icon at bounding box center [1334, 364] width 13 height 26
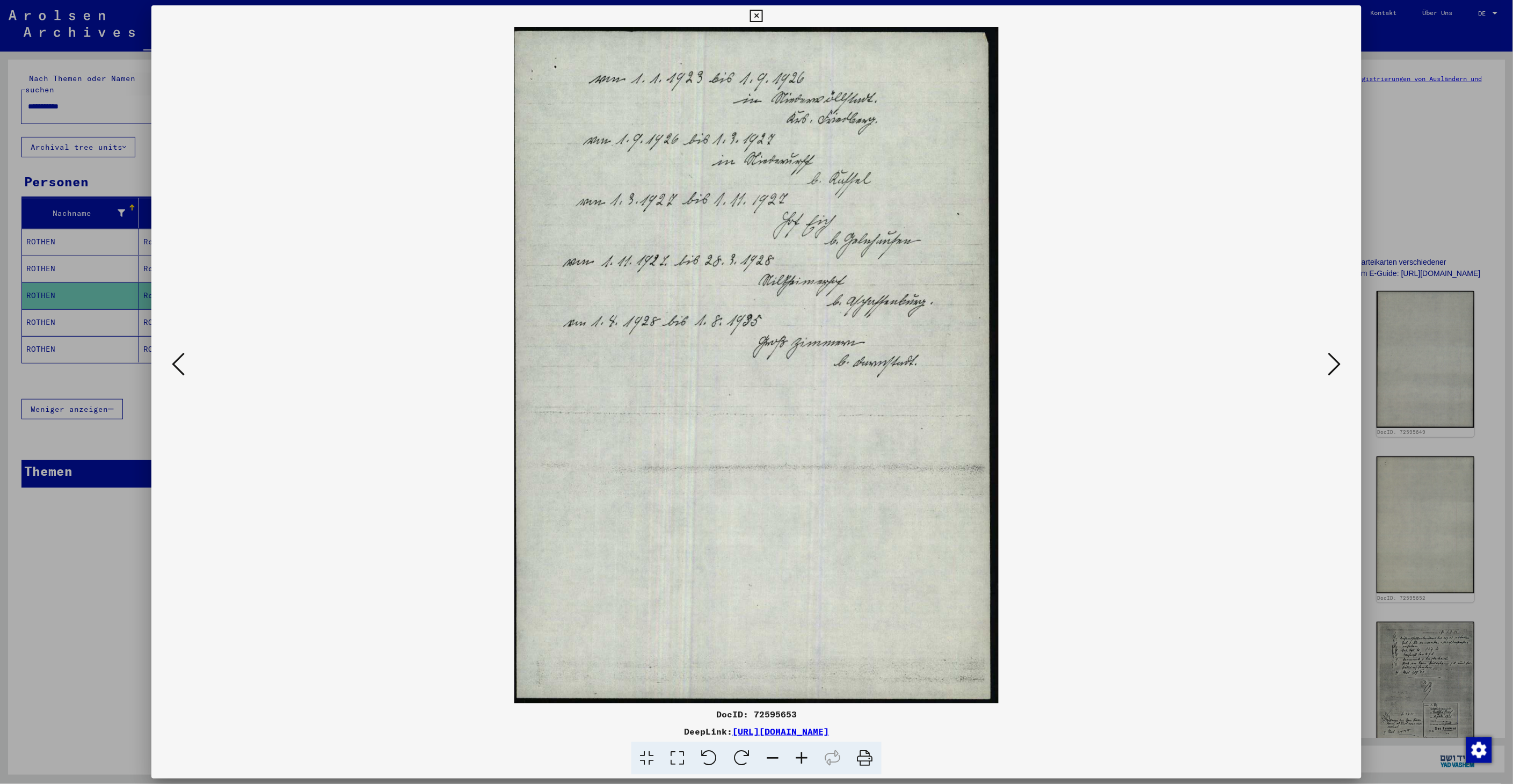
click at [1336, 369] on icon at bounding box center [1334, 364] width 13 height 26
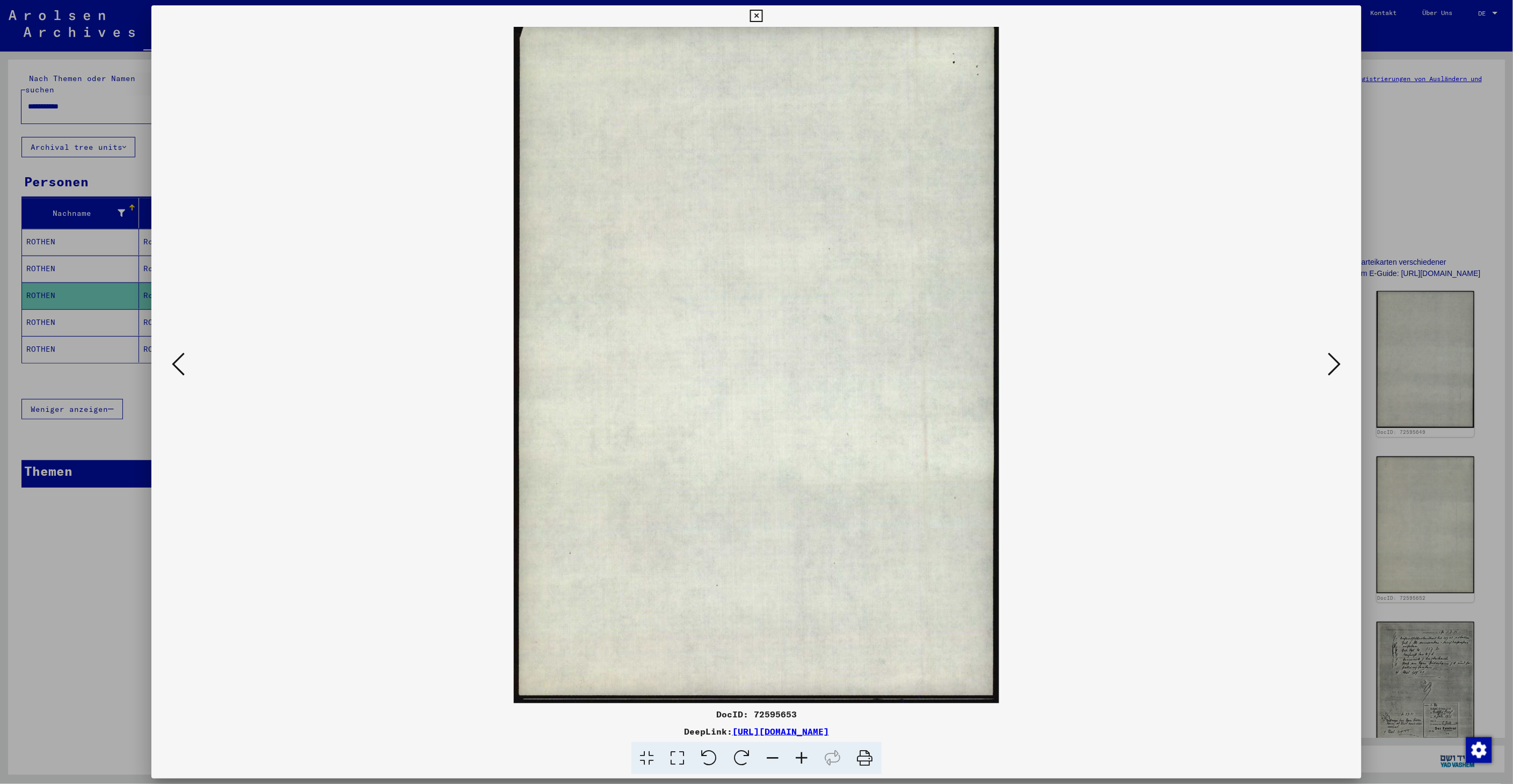
click at [1336, 369] on icon at bounding box center [1334, 364] width 13 height 26
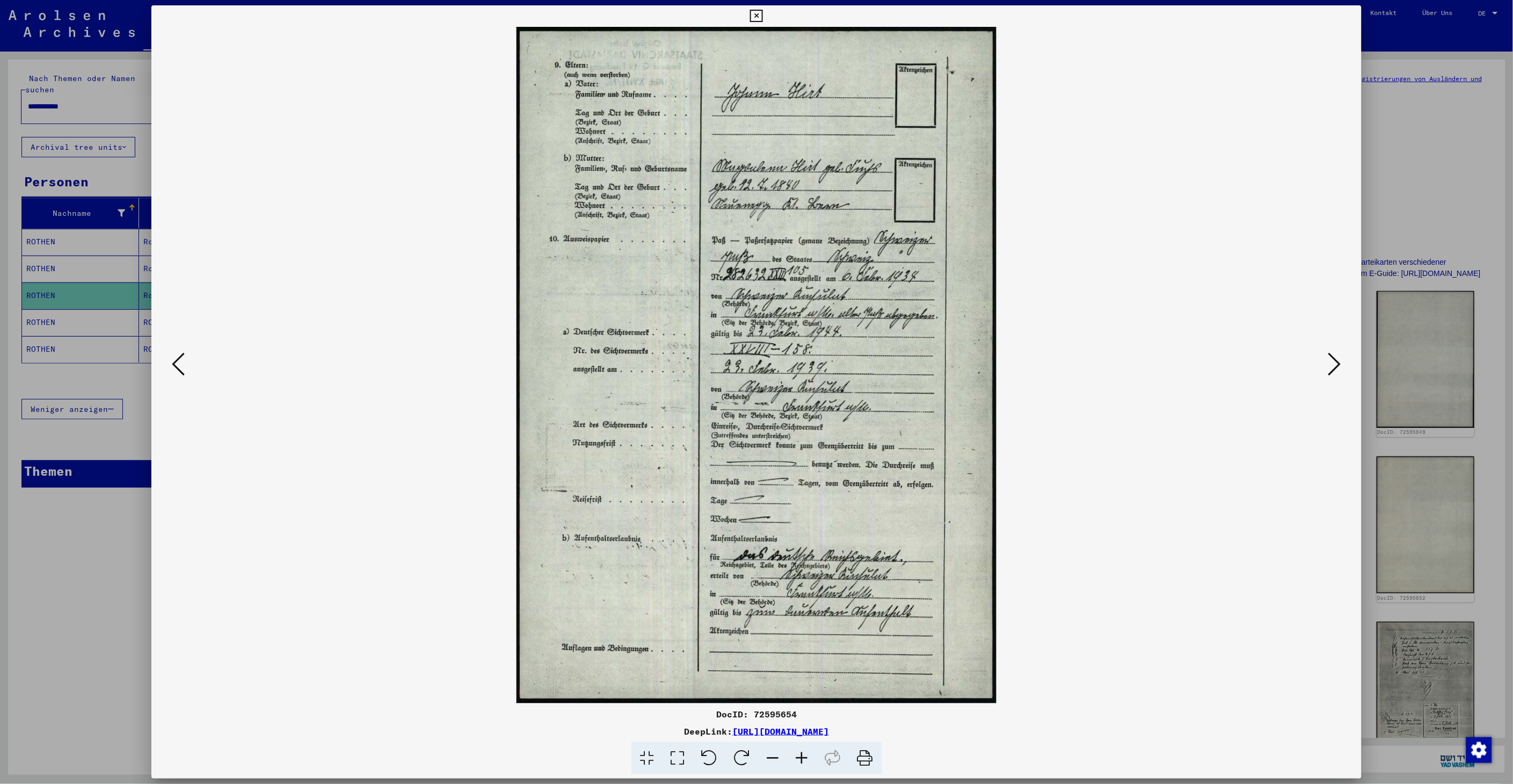
click at [1336, 369] on icon at bounding box center [1334, 364] width 13 height 26
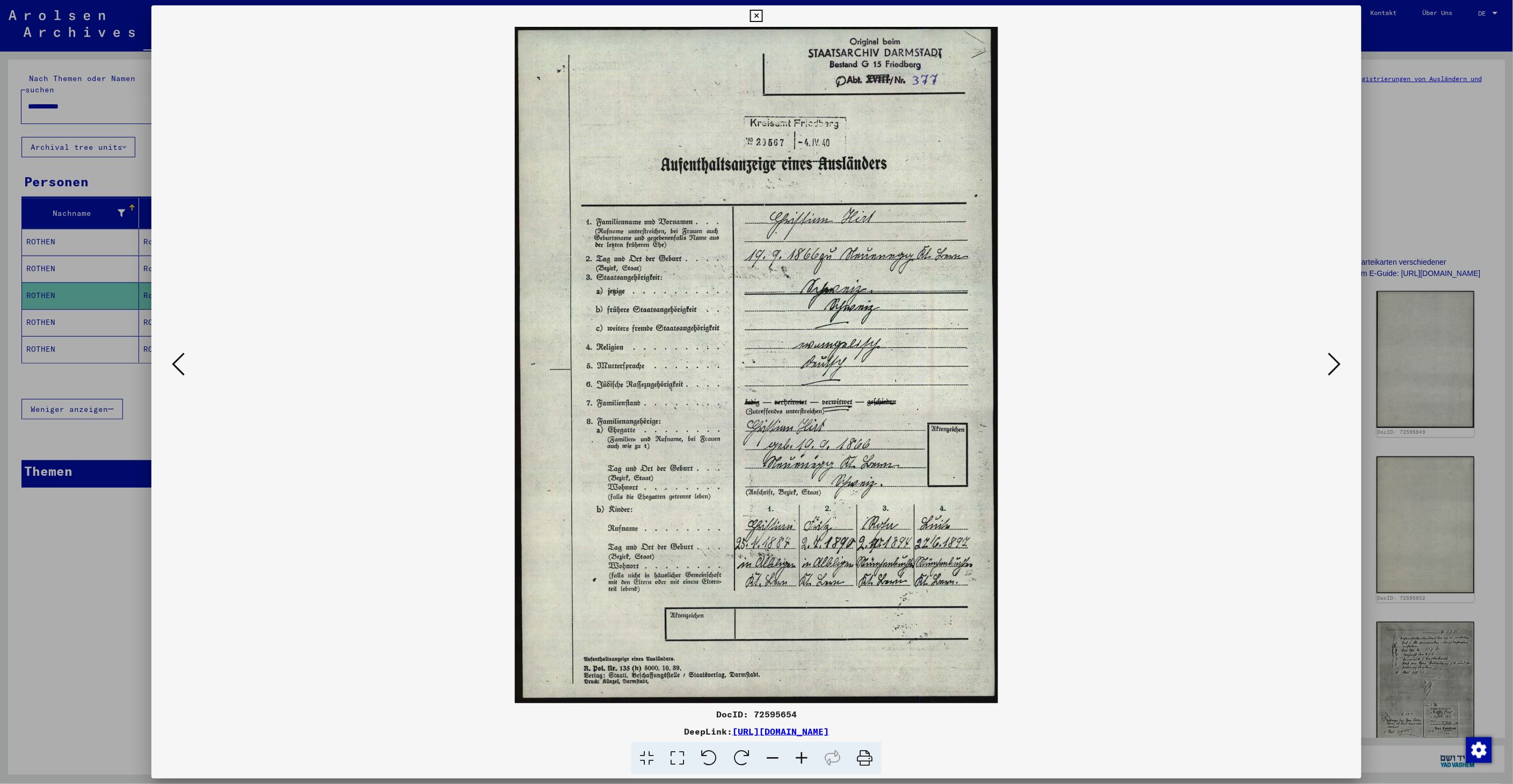
click at [1370, 145] on div at bounding box center [756, 392] width 1513 height 784
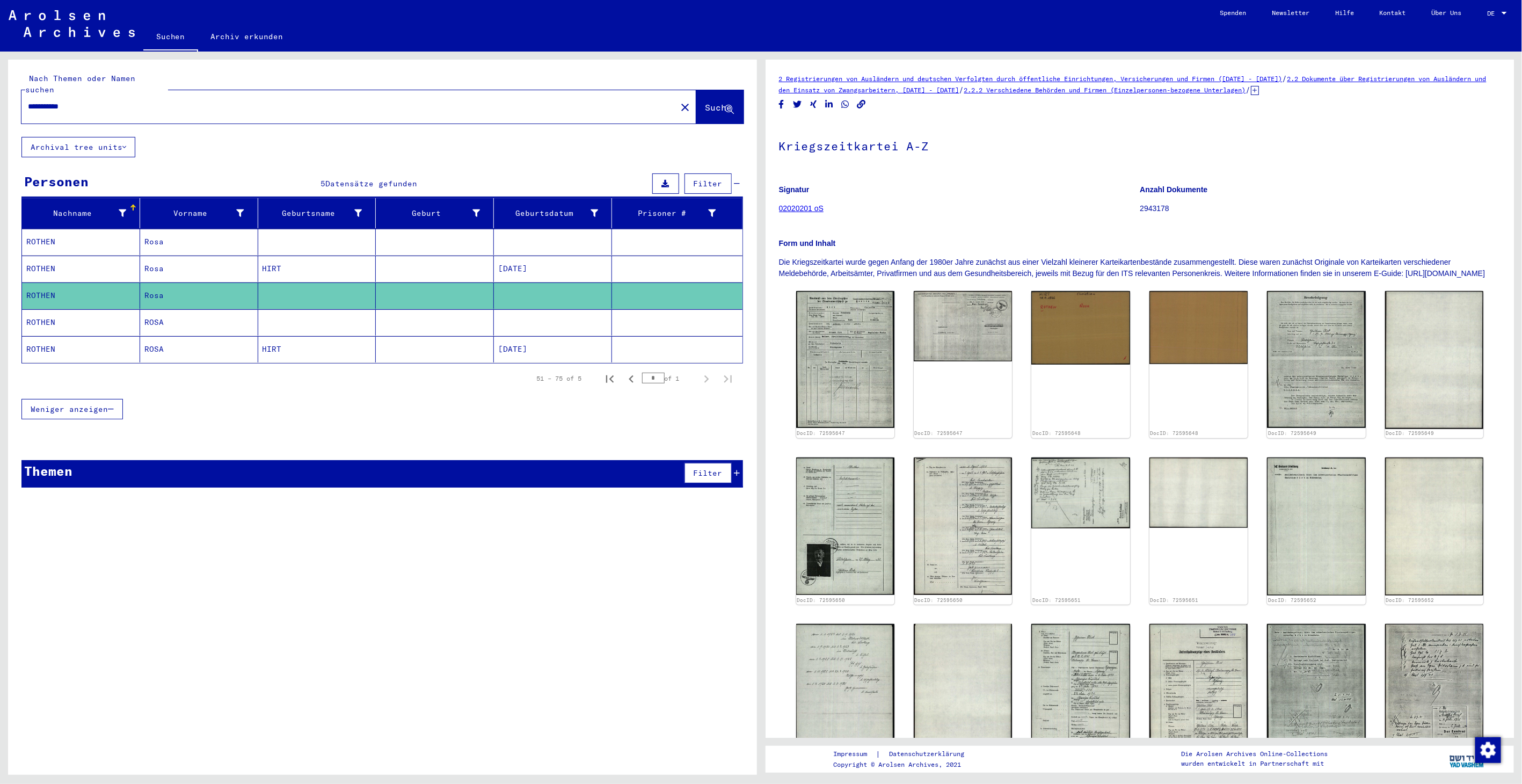
drag, startPoint x: 110, startPoint y: 95, endPoint x: 17, endPoint y: 84, distance: 93.6
click at [17, 84] on div "**********" at bounding box center [382, 98] width 749 height 77
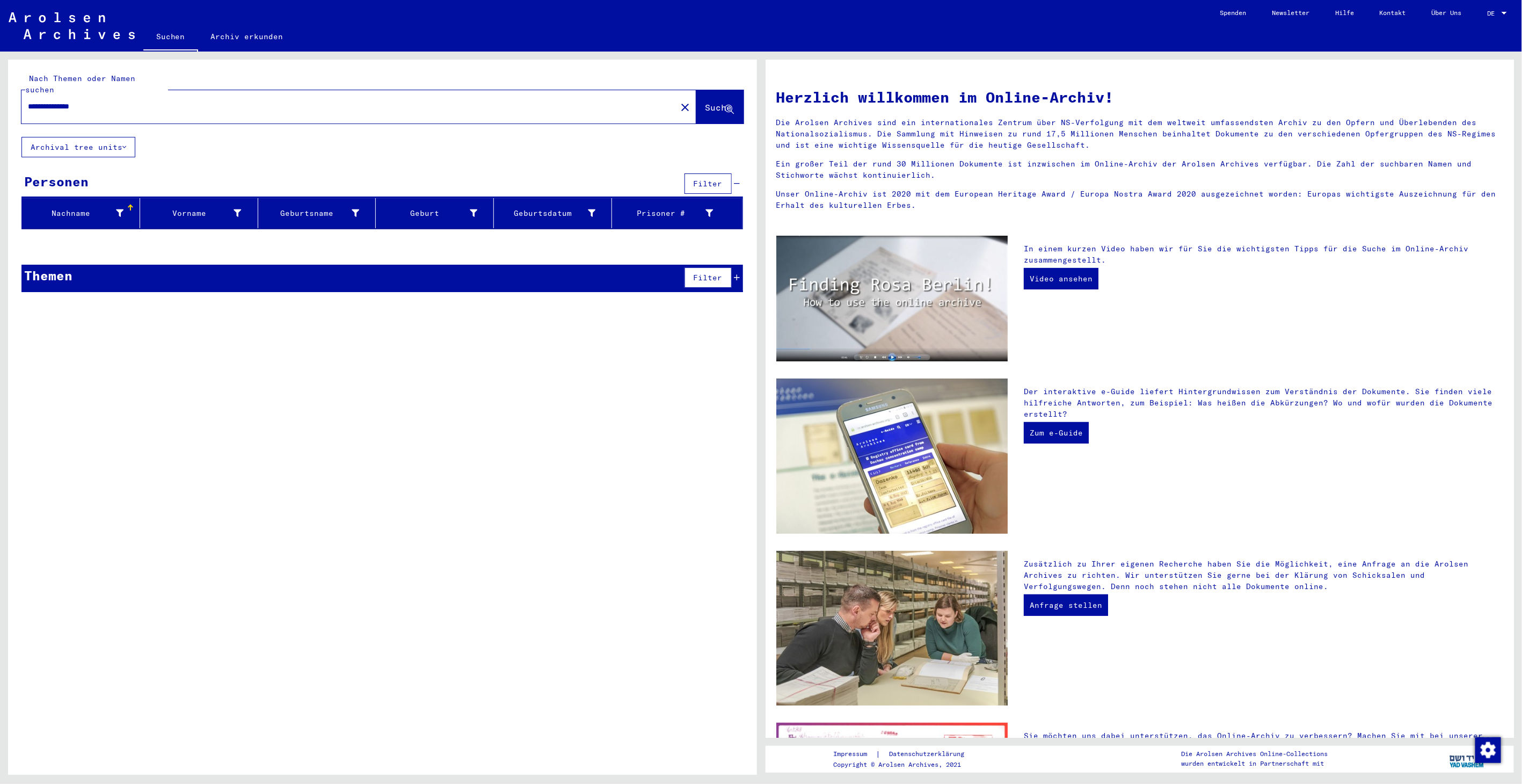
click at [52, 101] on input "**********" at bounding box center [345, 106] width 636 height 11
drag, startPoint x: 141, startPoint y: 92, endPoint x: -3, endPoint y: 87, distance: 144.1
click at [0, 87] on html "**********" at bounding box center [761, 392] width 1522 height 784
type input "**********"
